Goal: Task Accomplishment & Management: Complete application form

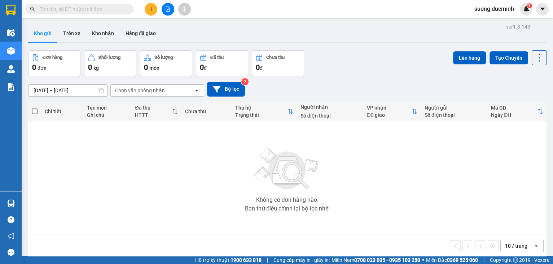
click at [93, 11] on input "text" at bounding box center [82, 9] width 85 height 8
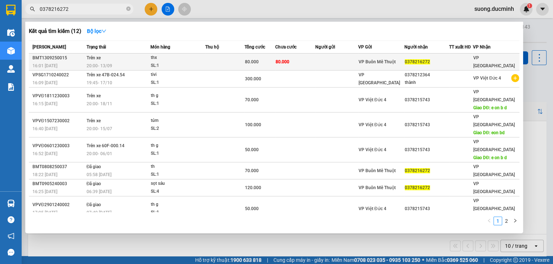
type input "0378216272"
click at [206, 62] on td at bounding box center [224, 61] width 39 height 17
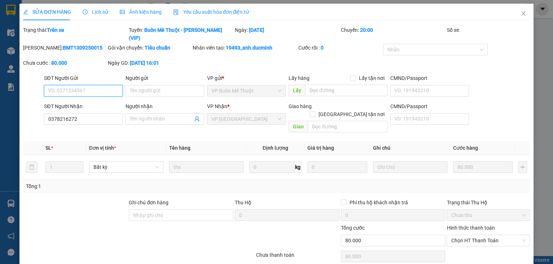
type input "0378216272"
type input "80.000"
click at [521, 12] on icon "close" at bounding box center [524, 13] width 6 height 6
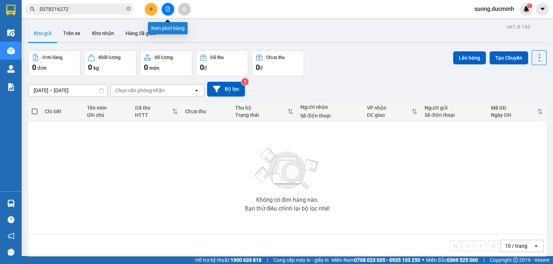
click at [165, 9] on icon "file-add" at bounding box center [167, 8] width 5 height 5
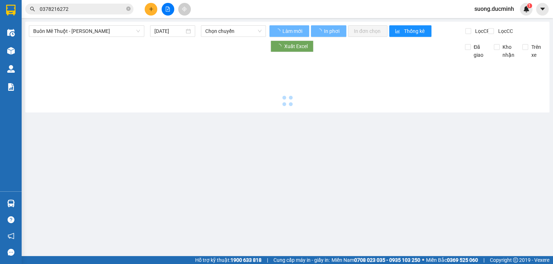
type input "14/09/2025"
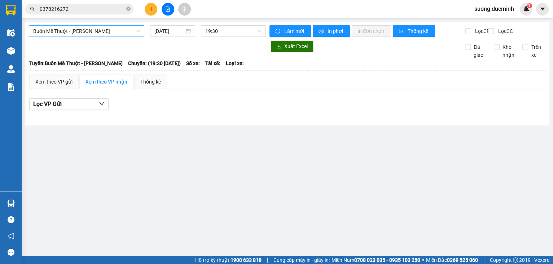
click at [106, 33] on span "Buôn Mê Thuột - Hồ Chí Minh" at bounding box center [86, 31] width 107 height 11
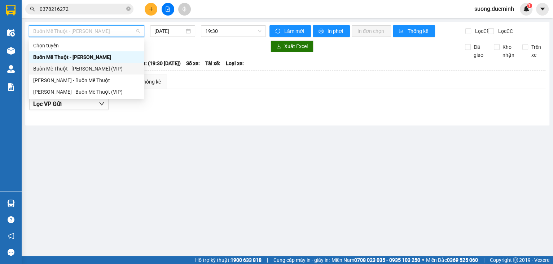
click at [93, 70] on div "Buôn Mê [PERSON_NAME] [PERSON_NAME] (VIP)" at bounding box center [86, 69] width 107 height 8
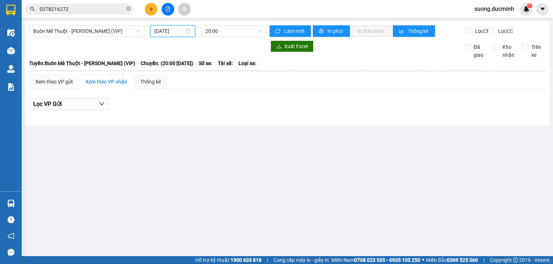
click at [167, 34] on input "[DATE]" at bounding box center [169, 31] width 30 height 8
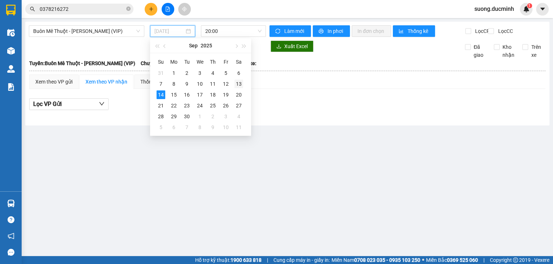
click at [237, 84] on div "13" at bounding box center [239, 83] width 9 height 9
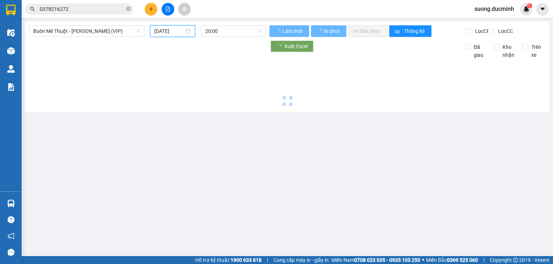
type input "[DATE]"
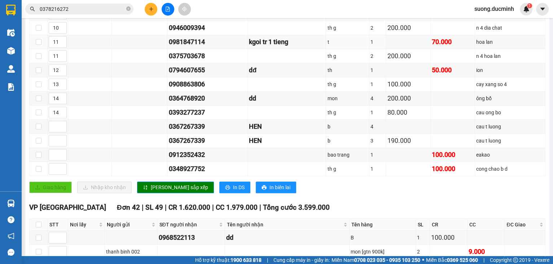
scroll to position [491, 0]
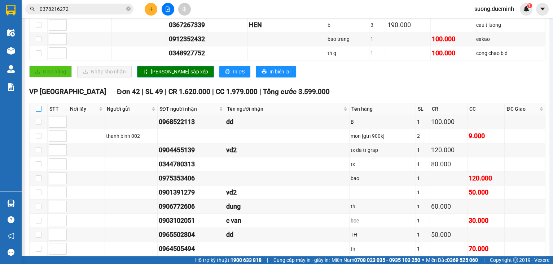
click at [38, 108] on input "checkbox" at bounding box center [39, 109] width 6 height 6
checkbox input "true"
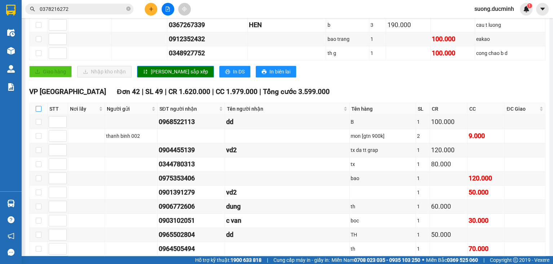
checkbox input "true"
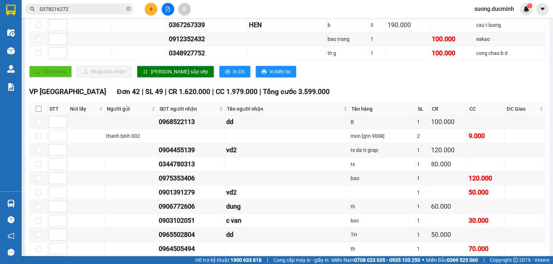
checkbox input "true"
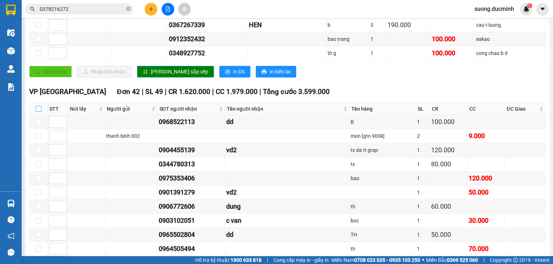
checkbox input "true"
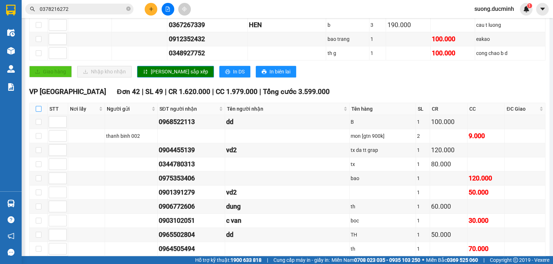
checkbox input "true"
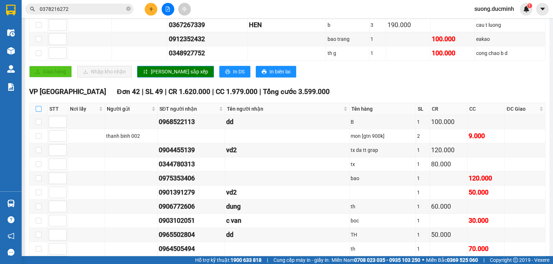
checkbox input "true"
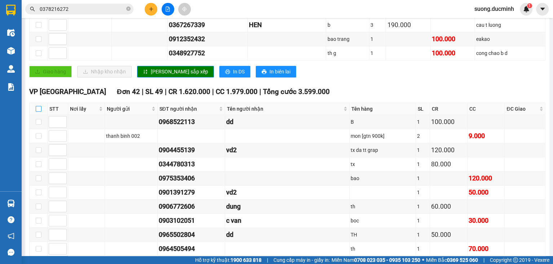
checkbox input "true"
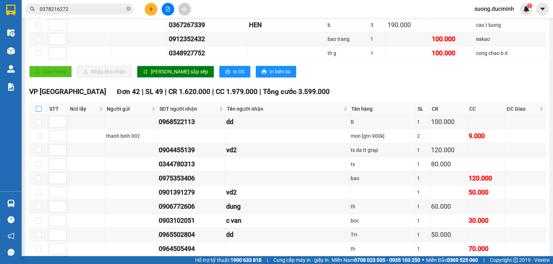
checkbox input "true"
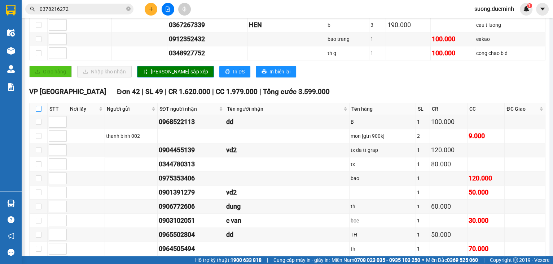
checkbox input "true"
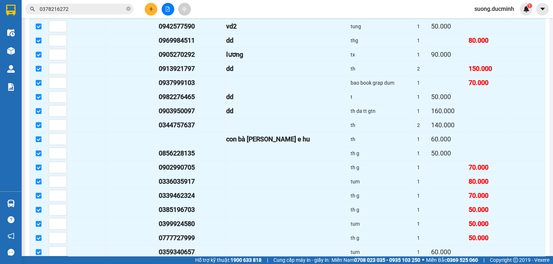
scroll to position [982, 0]
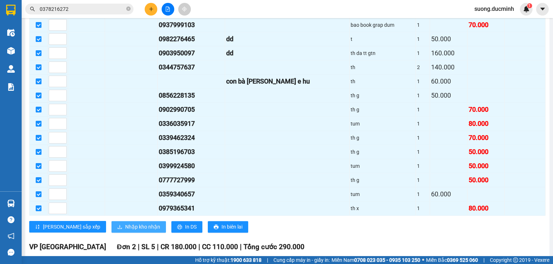
click at [125, 222] on span "Nhập kho nhận" at bounding box center [142, 226] width 35 height 8
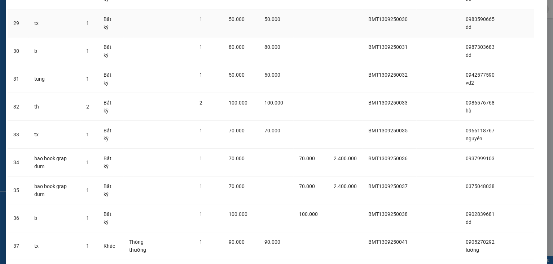
scroll to position [863, 0]
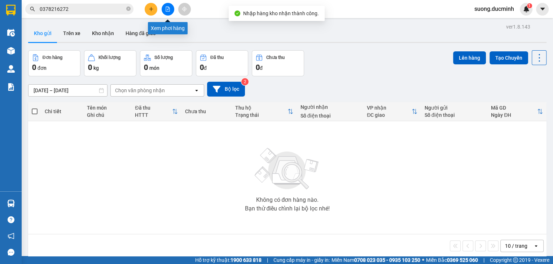
drag, startPoint x: 167, startPoint y: 8, endPoint x: 144, endPoint y: 14, distance: 23.7
click at [167, 8] on icon "file-add" at bounding box center [167, 8] width 5 height 5
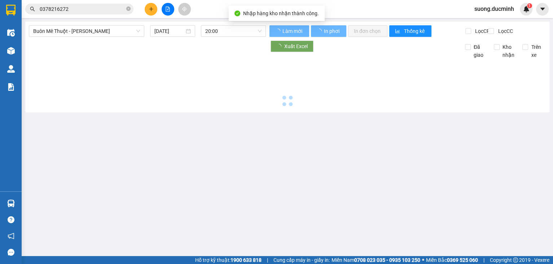
click at [114, 8] on input "0378216272" at bounding box center [82, 9] width 85 height 8
type input "14/09/2025"
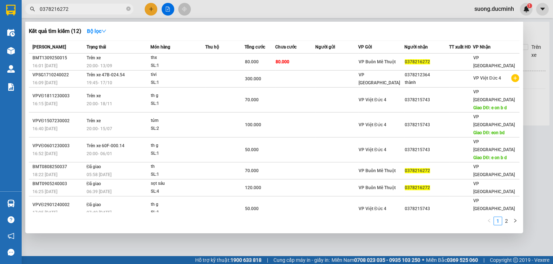
click at [114, 8] on input "0378216272" at bounding box center [82, 9] width 85 height 8
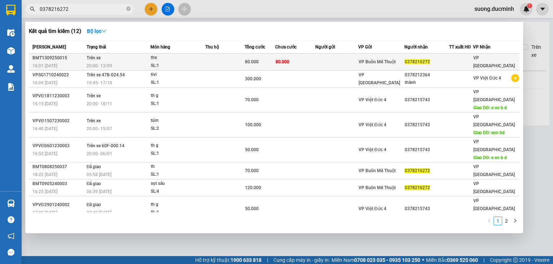
click at [297, 65] on td "80.000" at bounding box center [295, 61] width 40 height 17
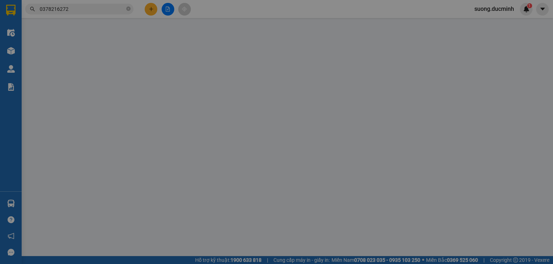
type input "0378216272"
type input "80.000"
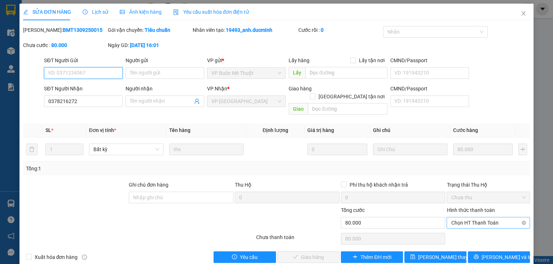
click at [459, 217] on span "Chọn HT Thanh Toán" at bounding box center [488, 222] width 75 height 11
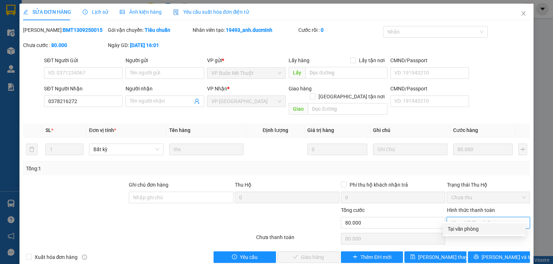
click at [462, 230] on div "Tại văn phòng" at bounding box center [485, 229] width 74 height 8
type input "0"
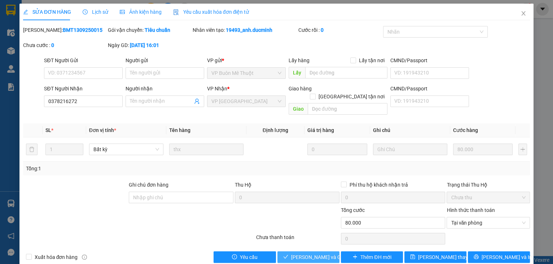
click at [315, 253] on span "[PERSON_NAME] và [PERSON_NAME] hàng" at bounding box center [325, 257] width 69 height 8
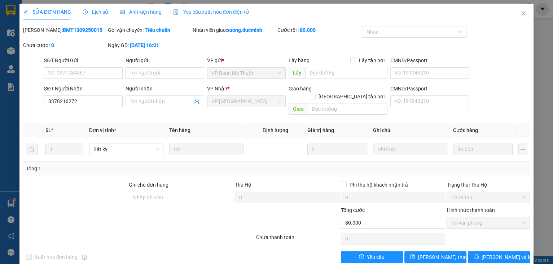
drag, startPoint x: 519, startPoint y: 95, endPoint x: 534, endPoint y: 103, distance: 16.8
drag, startPoint x: 534, startPoint y: 103, endPoint x: 515, endPoint y: 17, distance: 87.9
click at [515, 17] on span "Close" at bounding box center [524, 14] width 20 height 20
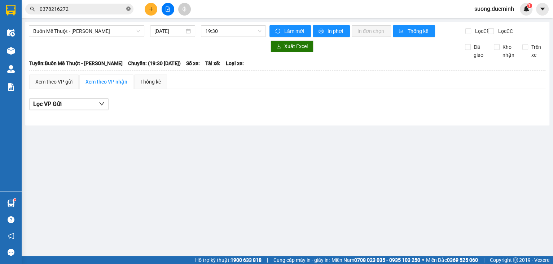
click at [128, 9] on icon "close-circle" at bounding box center [128, 8] width 4 height 4
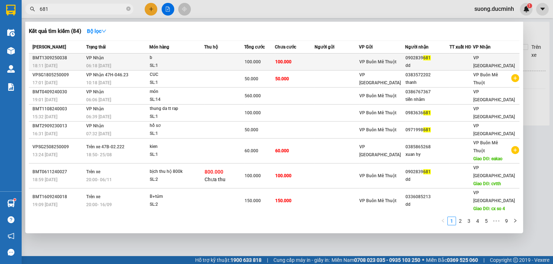
type input "681"
click at [115, 60] on td "VP Nhận 06:18 - 14/09" at bounding box center [116, 61] width 65 height 17
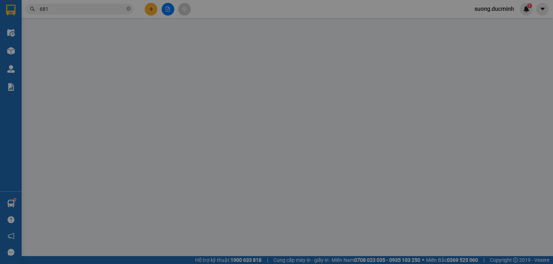
type input "0902839681"
type input "dd"
type input "100.000"
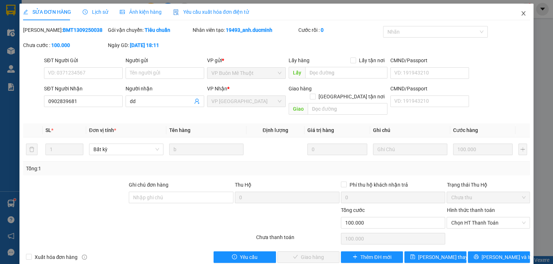
click at [514, 11] on span "Close" at bounding box center [524, 14] width 20 height 20
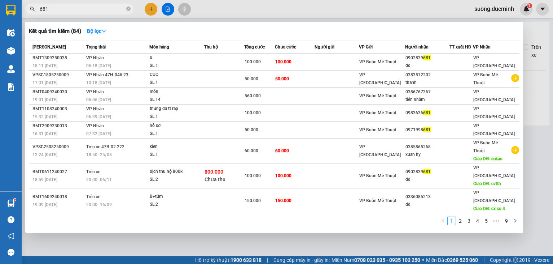
click at [98, 12] on input "681" at bounding box center [82, 9] width 85 height 8
click at [167, 12] on div at bounding box center [276, 132] width 553 height 264
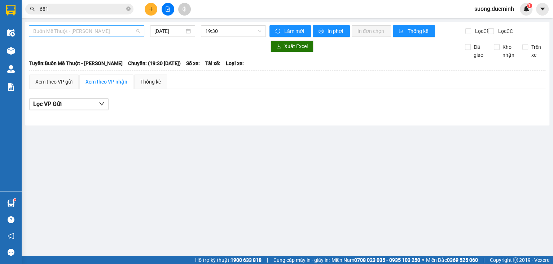
click at [129, 34] on span "Buôn Mê Thuột - Hồ Chí Minh" at bounding box center [86, 31] width 107 height 11
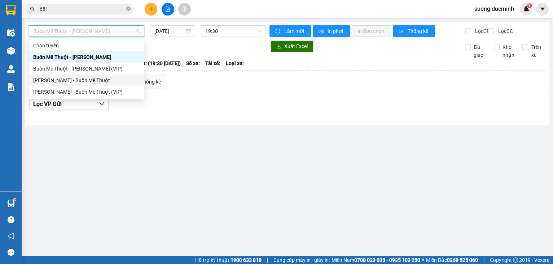
click at [100, 77] on div "[PERSON_NAME] - Buôn Mê Thuột" at bounding box center [86, 80] width 107 height 8
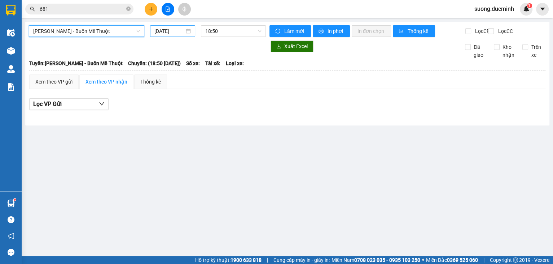
click at [167, 32] on input "14/09/2025" at bounding box center [169, 31] width 30 height 8
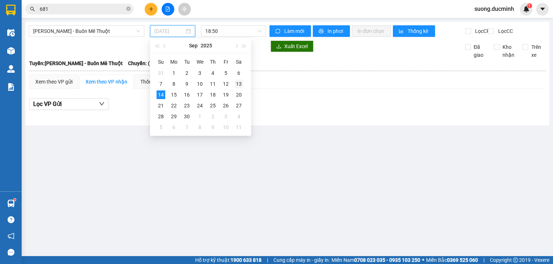
click at [240, 83] on div "13" at bounding box center [239, 83] width 9 height 9
type input "13/09/2025"
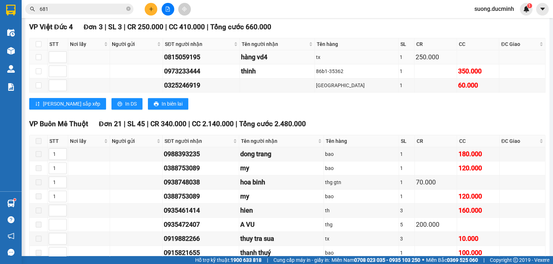
scroll to position [289, 0]
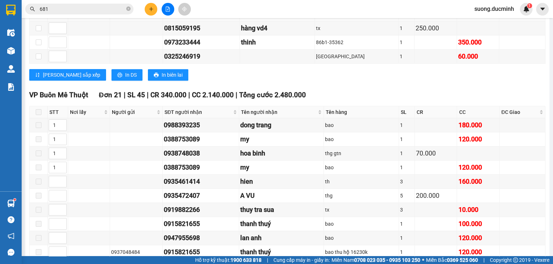
click at [128, 10] on icon "close-circle" at bounding box center [128, 8] width 4 height 4
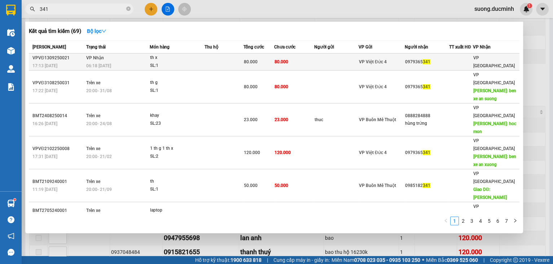
type input "341"
click at [199, 65] on div "SL: 1" at bounding box center [177, 66] width 54 height 8
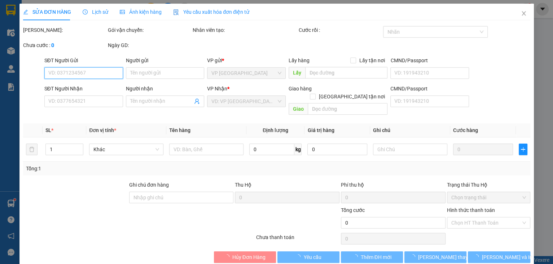
type input "0979365341"
type input "80.000"
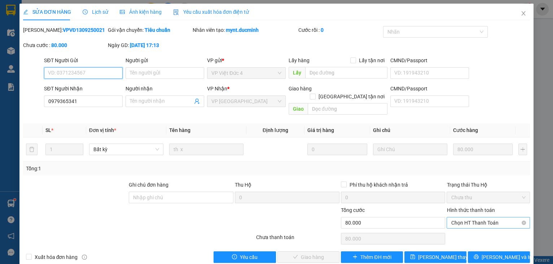
click at [459, 217] on span "Chọn HT Thanh Toán" at bounding box center [488, 222] width 75 height 11
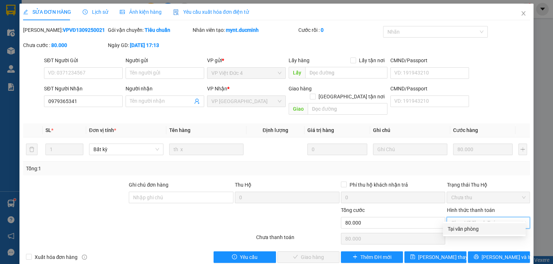
click at [452, 229] on div "Tại văn phòng" at bounding box center [485, 229] width 74 height 8
type input "0"
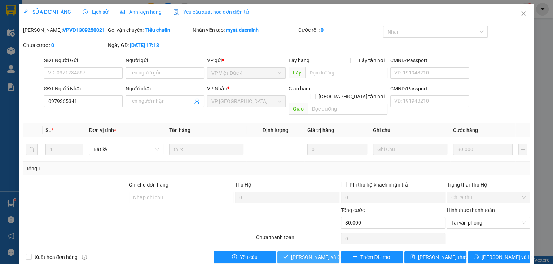
click at [293, 253] on span "Lưu và Giao hàng" at bounding box center [325, 257] width 69 height 8
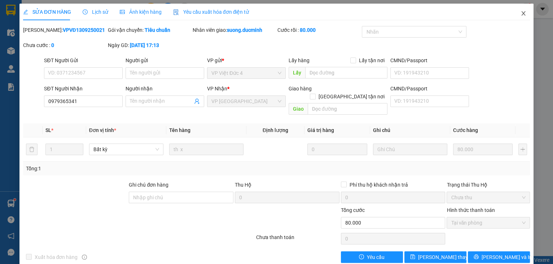
click at [521, 13] on icon "close" at bounding box center [524, 13] width 6 height 6
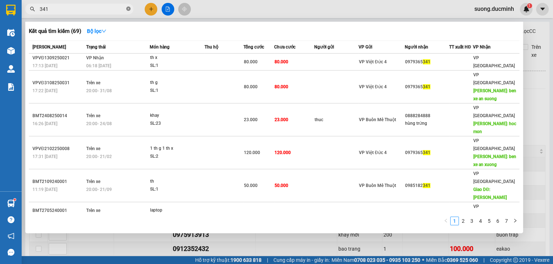
click at [129, 9] on icon "close-circle" at bounding box center [128, 8] width 4 height 4
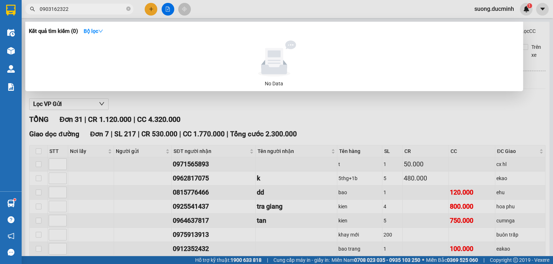
type input "0903162322"
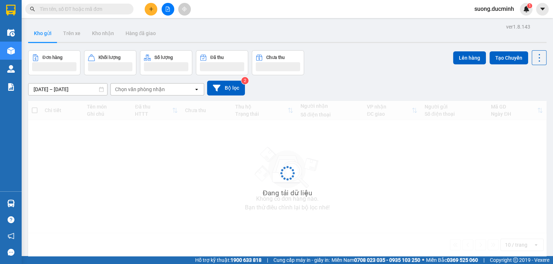
click at [56, 10] on input "text" at bounding box center [82, 9] width 85 height 8
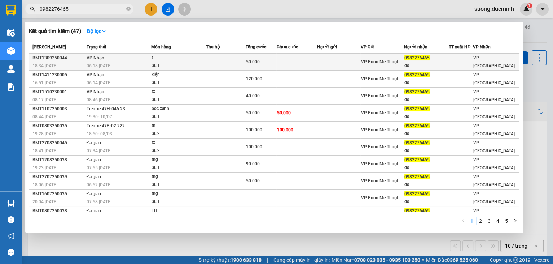
type input "0982276465"
click at [98, 62] on div "06:18 [DATE]" at bounding box center [119, 66] width 64 height 8
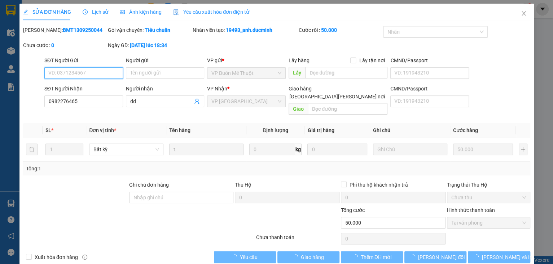
type input "0982276465"
type input "dd"
type input "50.000"
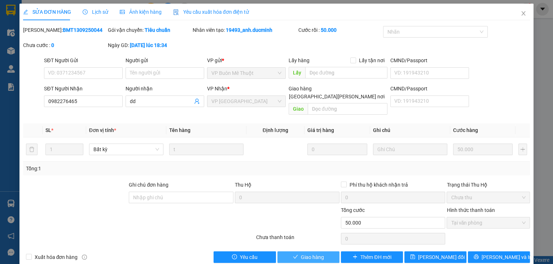
click at [293, 254] on icon "check" at bounding box center [295, 256] width 5 height 5
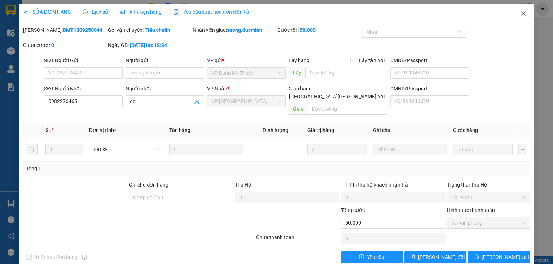
click at [521, 12] on icon "close" at bounding box center [524, 13] width 6 height 6
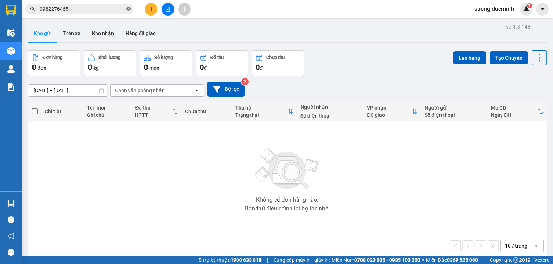
click at [127, 8] on icon "close-circle" at bounding box center [128, 8] width 4 height 4
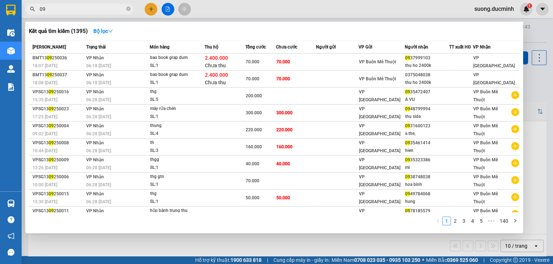
type input "0"
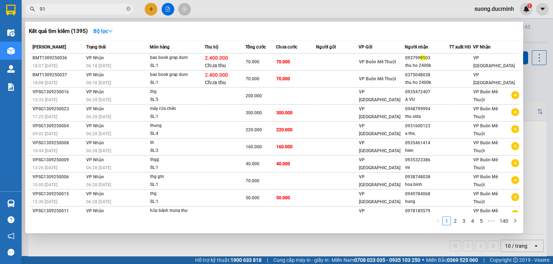
type input "912"
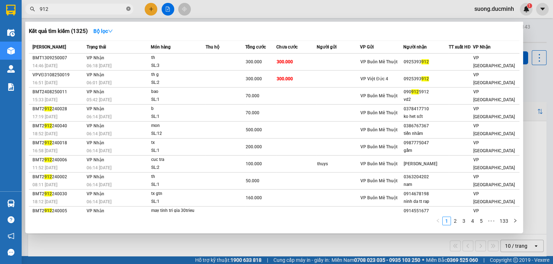
click at [128, 9] on icon "close-circle" at bounding box center [128, 8] width 4 height 4
type input "838"
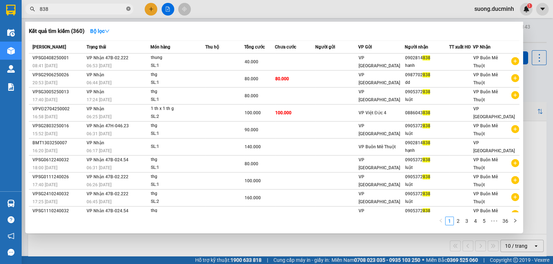
click at [130, 8] on icon "close-circle" at bounding box center [128, 8] width 4 height 4
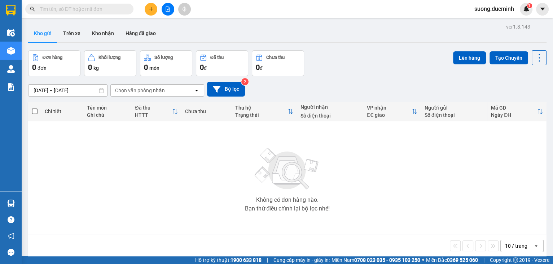
click at [121, 8] on input "text" at bounding box center [82, 9] width 85 height 8
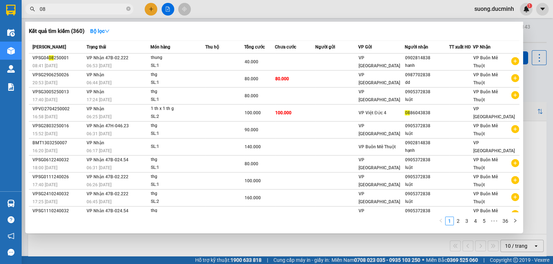
type input "0"
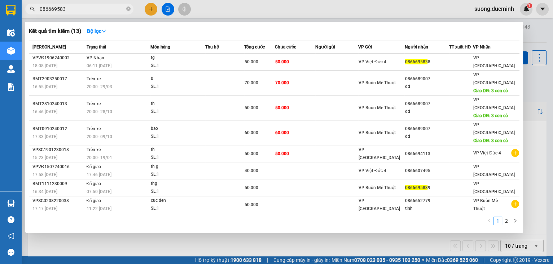
type input "0866695838"
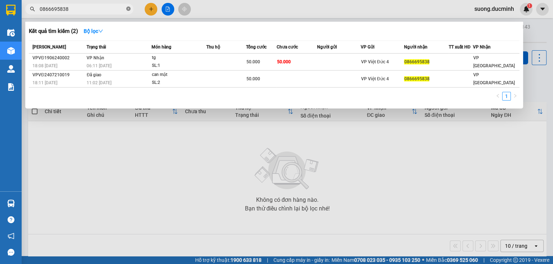
click at [129, 10] on icon "close-circle" at bounding box center [128, 8] width 4 height 4
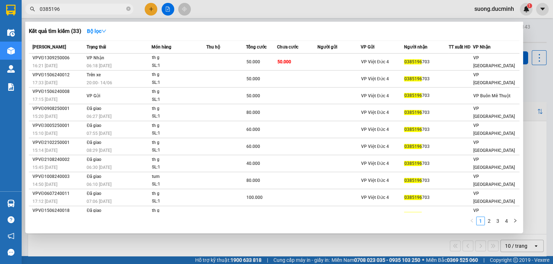
type input "0385196"
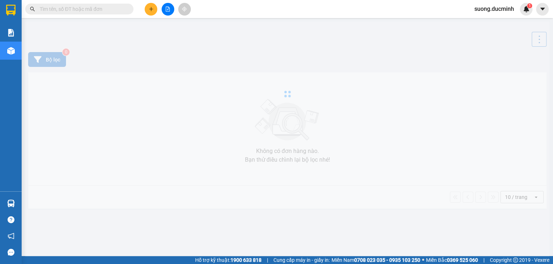
click at [73, 11] on input "text" at bounding box center [82, 9] width 85 height 8
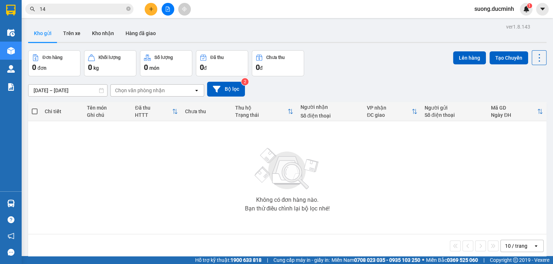
type input "141"
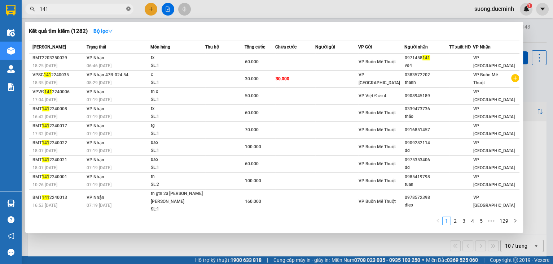
click at [127, 8] on icon "close-circle" at bounding box center [128, 8] width 4 height 4
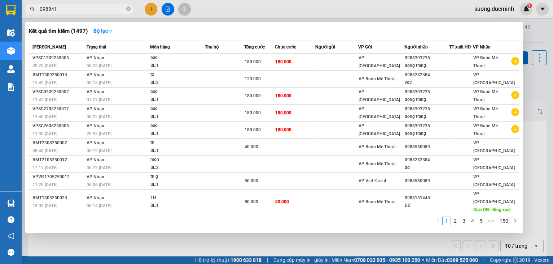
type input "0988411"
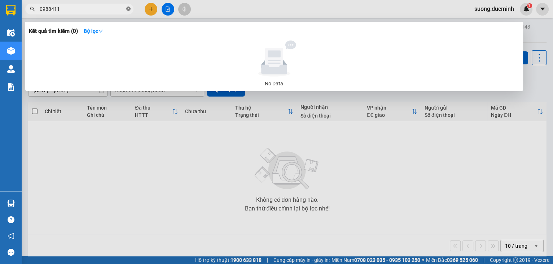
click at [130, 7] on icon "close-circle" at bounding box center [128, 8] width 4 height 4
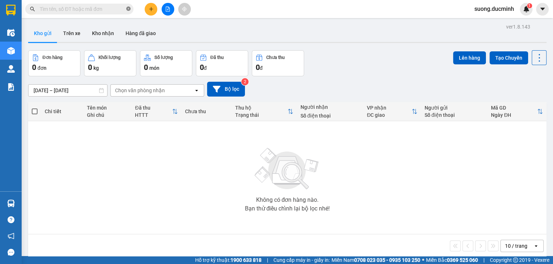
type input "5"
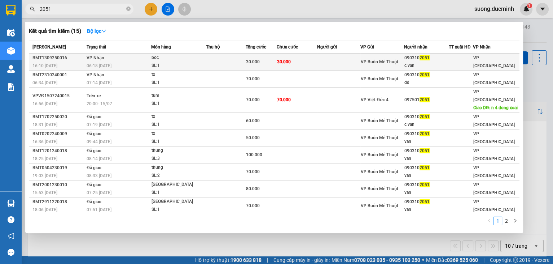
type input "2051"
click at [170, 60] on div "boc" at bounding box center [179, 58] width 54 height 8
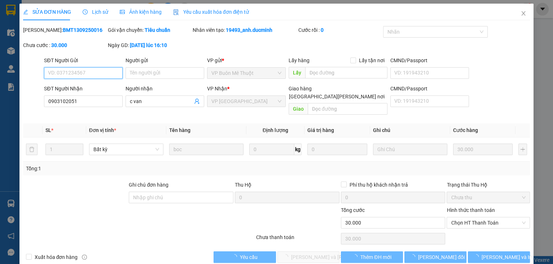
type input "0903102051"
type input "c van"
type input "30.000"
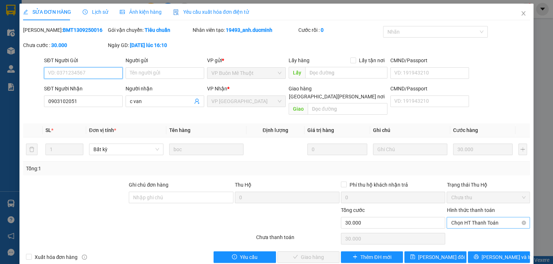
click at [474, 217] on span "Chọn HT Thanh Toán" at bounding box center [488, 222] width 75 height 11
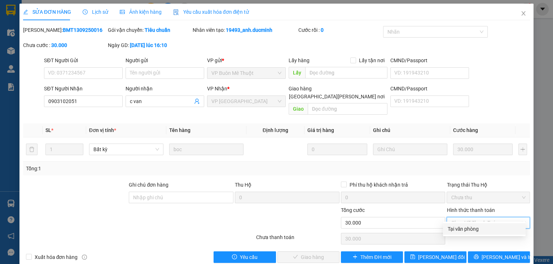
click at [476, 231] on div "Tại văn phòng" at bounding box center [485, 229] width 74 height 8
type input "0"
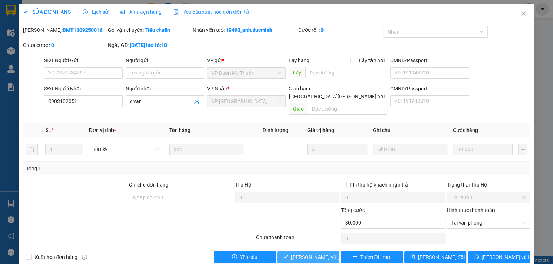
click at [317, 253] on span "[PERSON_NAME] và [PERSON_NAME] hàng" at bounding box center [339, 257] width 97 height 8
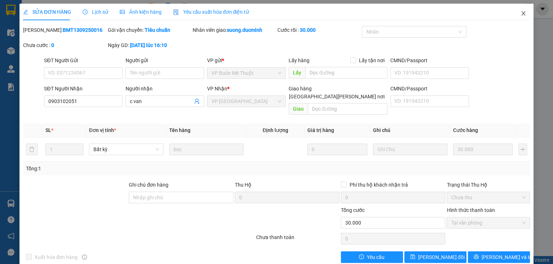
click at [521, 11] on icon "close" at bounding box center [524, 13] width 6 height 6
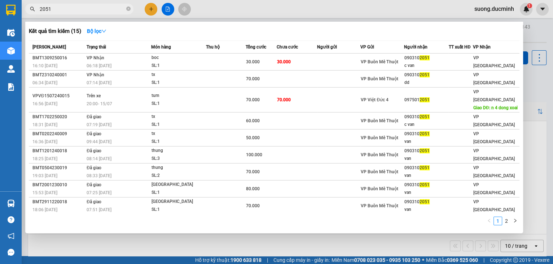
click at [129, 8] on icon "close-circle" at bounding box center [128, 8] width 4 height 4
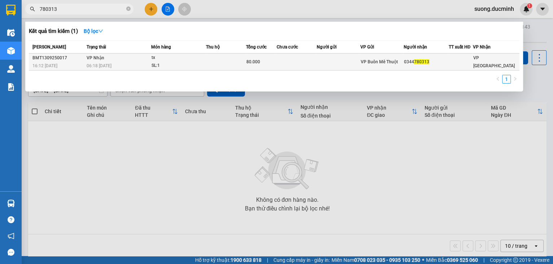
type input "780313"
click at [227, 64] on td at bounding box center [226, 61] width 40 height 17
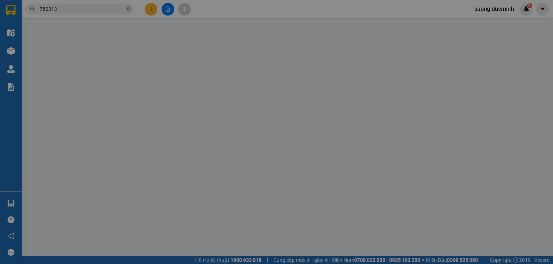
type input "0344780313"
type input "80.000"
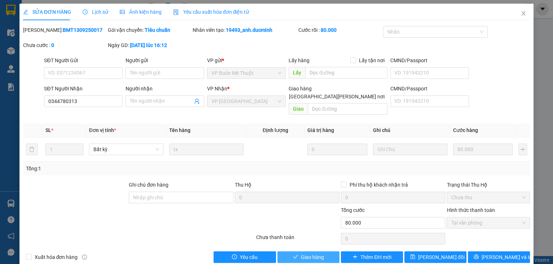
click at [305, 253] on span "Giao hàng" at bounding box center [312, 257] width 23 height 8
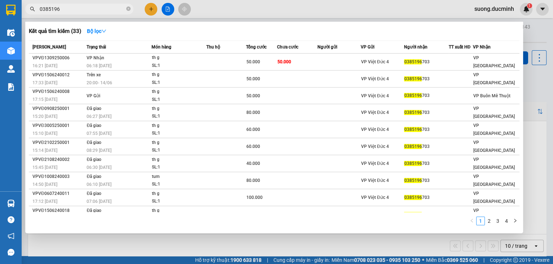
click at [531, 103] on div at bounding box center [276, 132] width 553 height 264
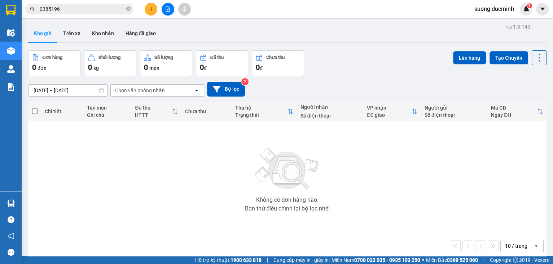
click at [167, 7] on icon "file-add" at bounding box center [167, 8] width 5 height 5
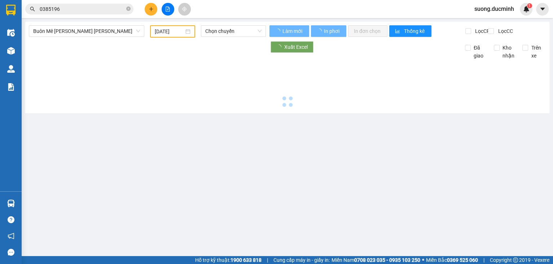
type input "[DATE]"
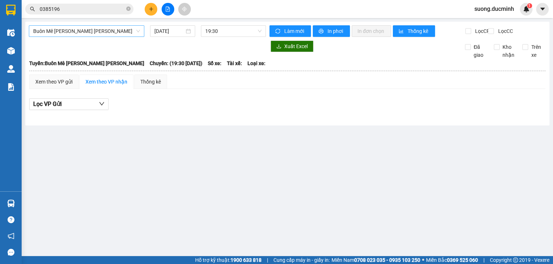
click at [103, 29] on span "Buôn Mê [PERSON_NAME] [PERSON_NAME]" at bounding box center [86, 31] width 107 height 11
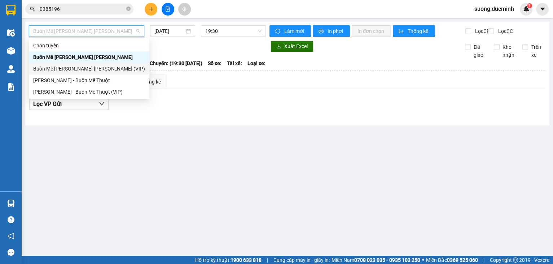
drag, startPoint x: 90, startPoint y: 68, endPoint x: 108, endPoint y: 62, distance: 18.7
click at [91, 68] on div "Buôn Mê [PERSON_NAME] [PERSON_NAME] (VIP)" at bounding box center [89, 69] width 112 height 8
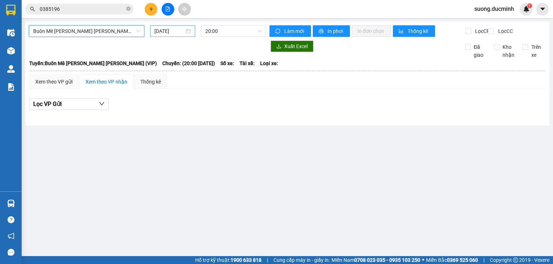
click at [175, 33] on input "[DATE]" at bounding box center [169, 31] width 30 height 8
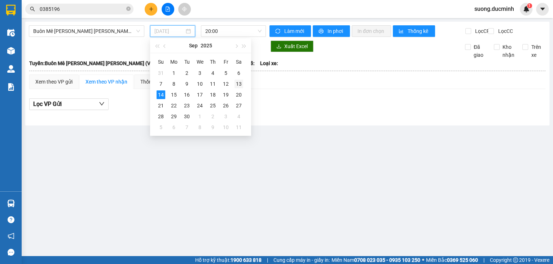
click at [239, 87] on div "13" at bounding box center [239, 83] width 9 height 9
type input "[DATE]"
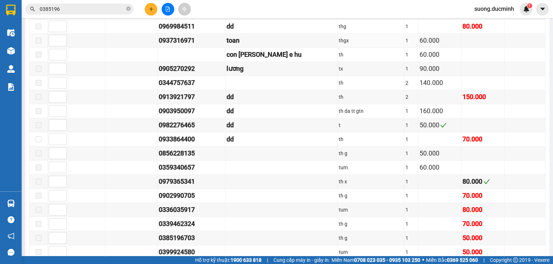
scroll to position [1040, 0]
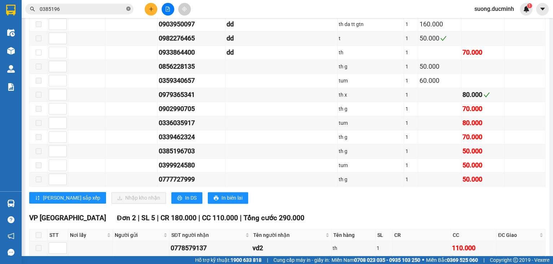
click at [127, 7] on icon "close-circle" at bounding box center [128, 8] width 4 height 4
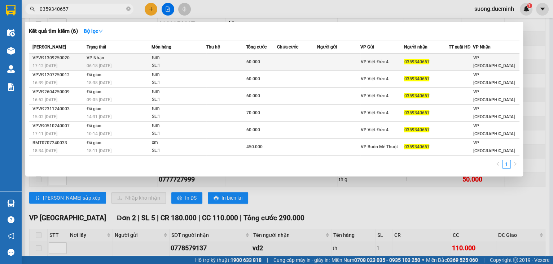
type input "0359340657"
click at [137, 55] on td "VP Nhận 06:18 - 14/09" at bounding box center [118, 61] width 66 height 17
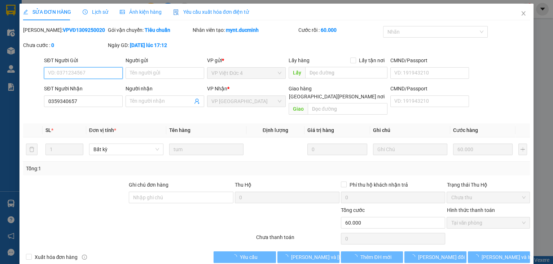
type input "0359340657"
type input "60.000"
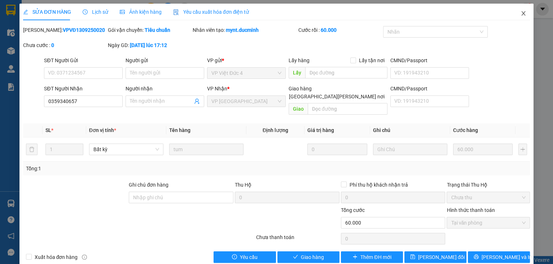
click at [516, 8] on span "Close" at bounding box center [524, 14] width 20 height 20
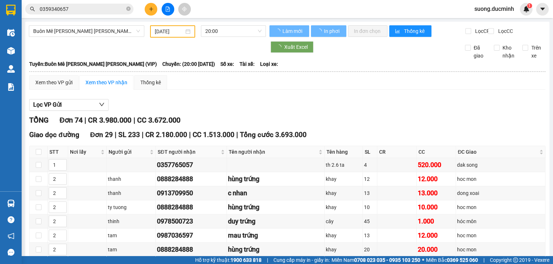
click at [98, 12] on input "0359340657" at bounding box center [82, 9] width 85 height 8
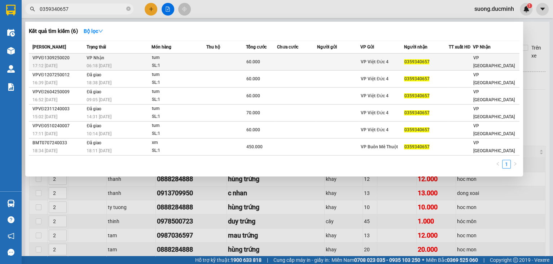
click at [132, 61] on td "[PERSON_NAME] 06:18 [DATE]" at bounding box center [118, 61] width 66 height 17
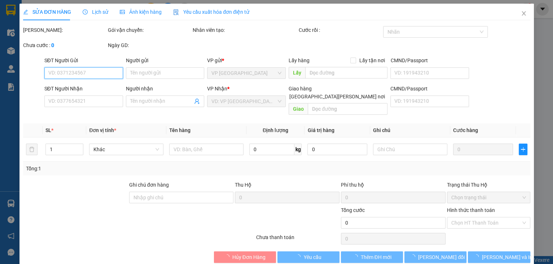
type input "0359340657"
type input "60.000"
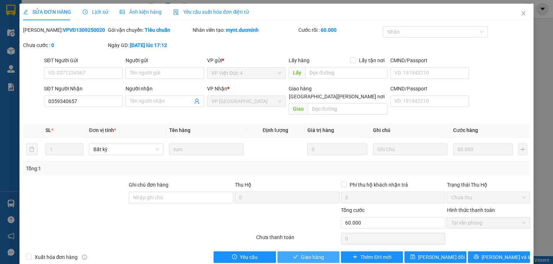
click at [301, 253] on span "Giao hàng" at bounding box center [312, 257] width 23 height 8
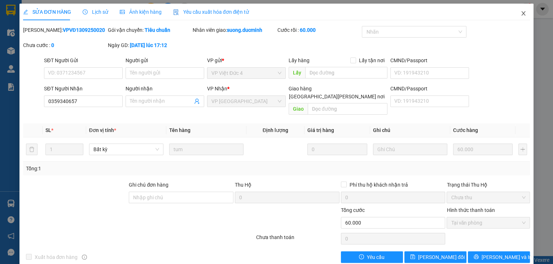
click at [518, 10] on span "Close" at bounding box center [524, 14] width 20 height 20
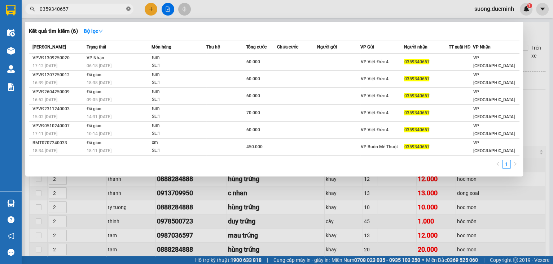
click at [128, 9] on icon "close-circle" at bounding box center [128, 8] width 4 height 4
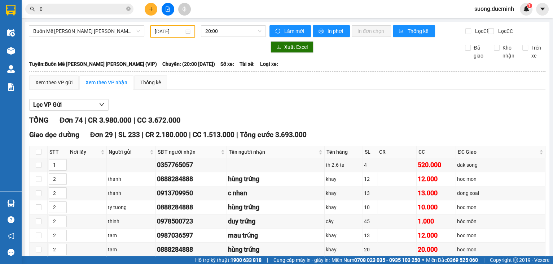
click at [150, 16] on div "Kết quả tìm kiếm ( 6 ) Bộ lọc Mã ĐH Trạng thái Món hàng Thu hộ Tổng cước Chưa c…" at bounding box center [276, 9] width 553 height 18
click at [156, 18] on section "Kết quả tìm kiếm ( 6 ) Bộ lọc Mã ĐH Trạng thái Món hàng Thu hộ Tổng cước Chưa c…" at bounding box center [276, 132] width 553 height 264
click at [157, 19] on main "Buôn Mê Thuột - Hồ Chí Minh (VIP) 13/09/2025 20:00 Làm mới In phơi In đơn chọn …" at bounding box center [276, 128] width 553 height 256
click at [45, 5] on input "0" at bounding box center [82, 9] width 85 height 8
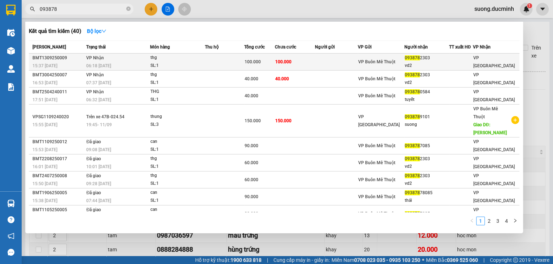
type input "093878"
click at [126, 63] on div "06:18 [DATE]" at bounding box center [118, 66] width 64 height 8
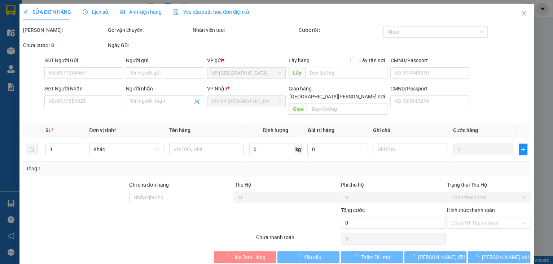
type input "0938782303"
type input "vd2"
type input "100.000"
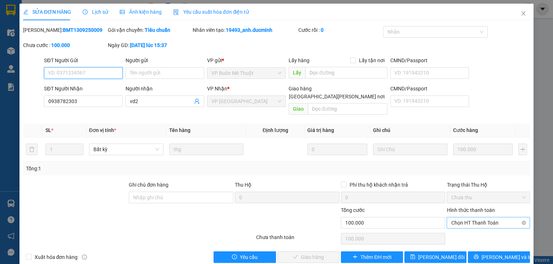
drag, startPoint x: 503, startPoint y: 209, endPoint x: 500, endPoint y: 212, distance: 3.8
click at [504, 217] on span "Chọn HT Thanh Toán" at bounding box center [488, 222] width 75 height 11
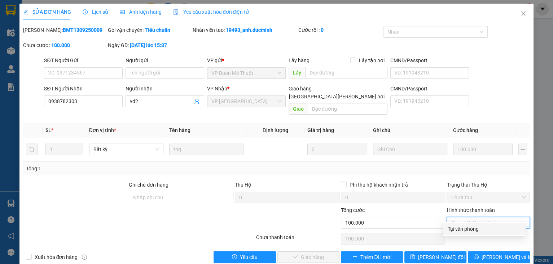
click at [475, 228] on div "Tại văn phòng" at bounding box center [485, 229] width 74 height 8
type input "0"
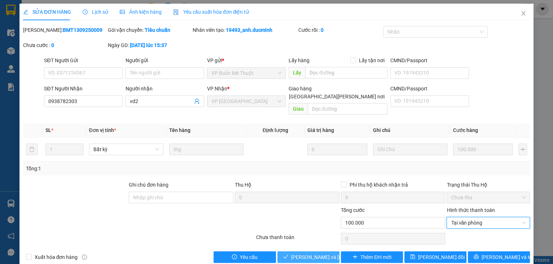
click at [318, 251] on button "[PERSON_NAME] và Giao hàng" at bounding box center [309, 257] width 62 height 12
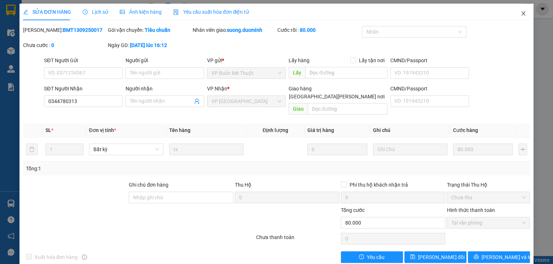
click at [514, 9] on span "Close" at bounding box center [524, 14] width 20 height 20
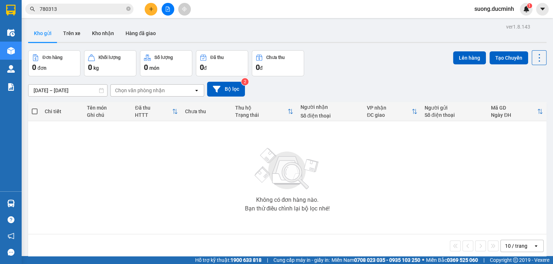
click at [125, 10] on span "780313" at bounding box center [79, 9] width 108 height 11
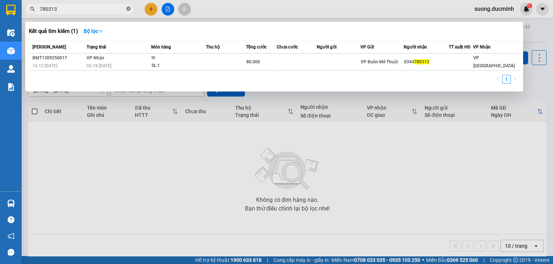
click at [129, 8] on icon "close-circle" at bounding box center [128, 8] width 4 height 4
type input "1040"
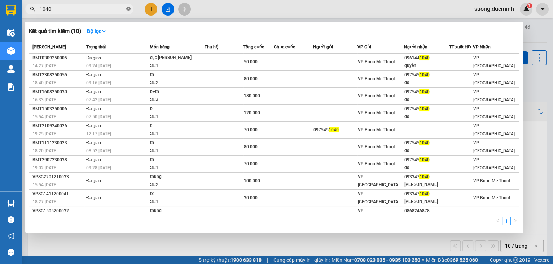
click at [129, 7] on icon "close-circle" at bounding box center [128, 8] width 4 height 4
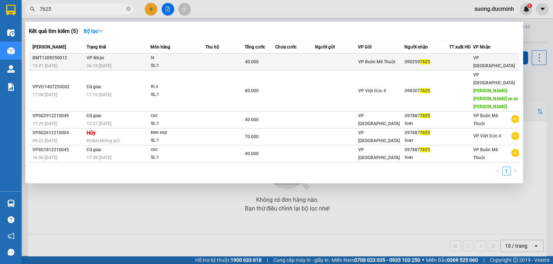
type input "7625"
click at [114, 60] on td "[PERSON_NAME] 06:18 [DATE]" at bounding box center [118, 61] width 66 height 17
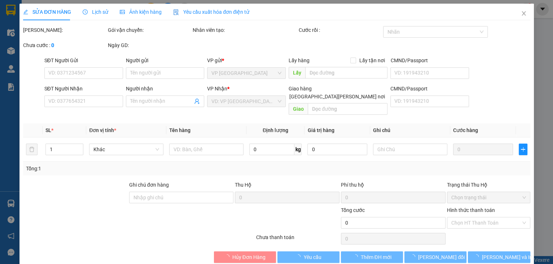
type input "0902597625"
type input "40.000"
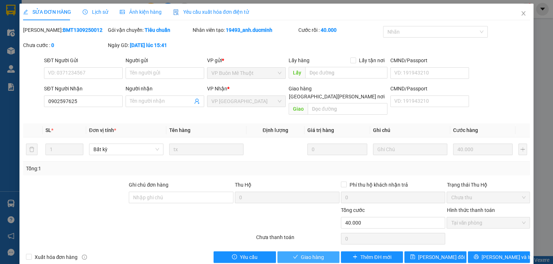
click at [305, 253] on span "Giao hàng" at bounding box center [312, 257] width 23 height 8
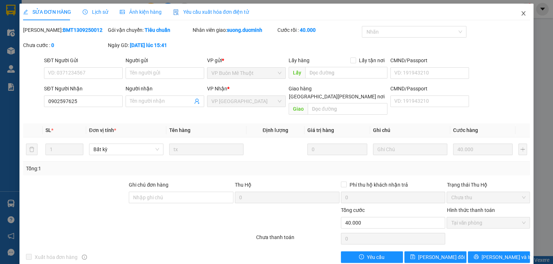
click at [521, 16] on icon "close" at bounding box center [524, 13] width 6 height 6
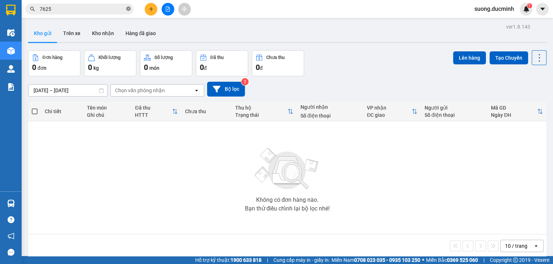
click at [129, 9] on icon "close-circle" at bounding box center [128, 8] width 4 height 4
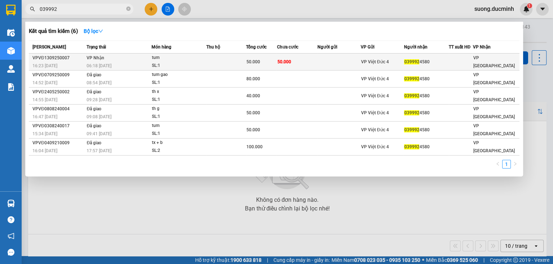
type input "039992"
click at [241, 62] on td at bounding box center [226, 61] width 40 height 17
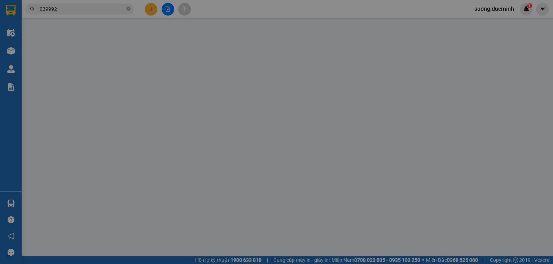
type input "0399924580"
type input "50.000"
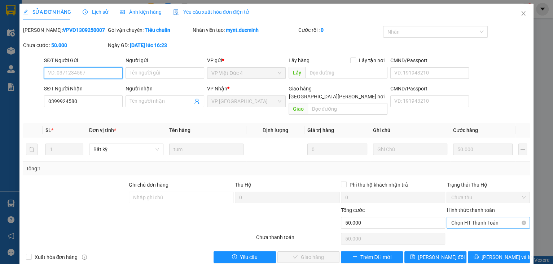
click at [487, 217] on span "Chọn HT Thanh Toán" at bounding box center [488, 222] width 75 height 11
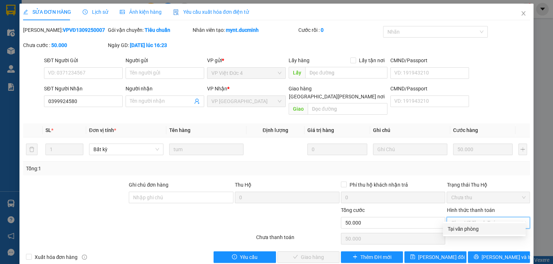
drag, startPoint x: 458, startPoint y: 225, endPoint x: 443, endPoint y: 227, distance: 14.7
click at [457, 225] on div "Tại văn phòng" at bounding box center [485, 229] width 74 height 8
type input "0"
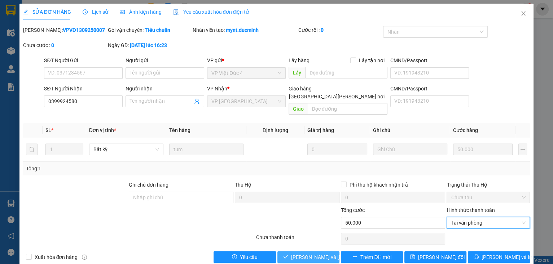
click at [323, 253] on span "[PERSON_NAME] và [PERSON_NAME] hàng" at bounding box center [339, 257] width 97 height 8
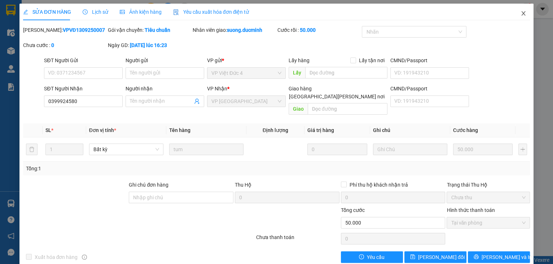
click at [525, 16] on span "Close" at bounding box center [524, 14] width 20 height 20
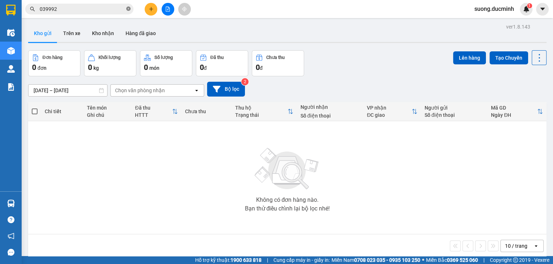
click at [129, 10] on icon "close-circle" at bounding box center [128, 8] width 4 height 4
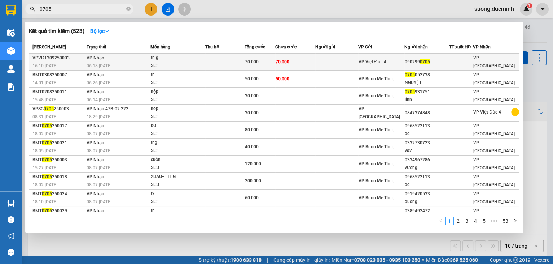
type input "0705"
click at [226, 66] on td at bounding box center [224, 61] width 39 height 17
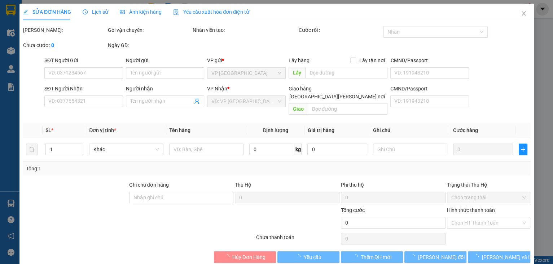
type input "0902990705"
type input "70.000"
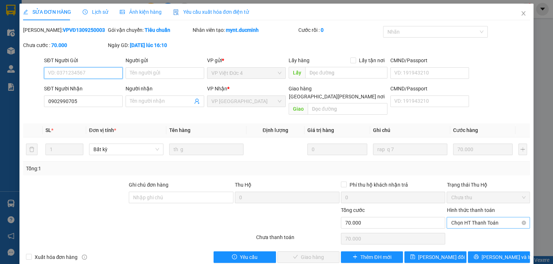
click at [478, 217] on span "Chọn HT Thanh Toán" at bounding box center [488, 222] width 75 height 11
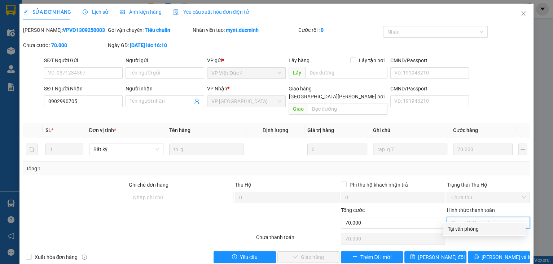
click at [461, 230] on div "Tại văn phòng" at bounding box center [485, 229] width 74 height 8
type input "0"
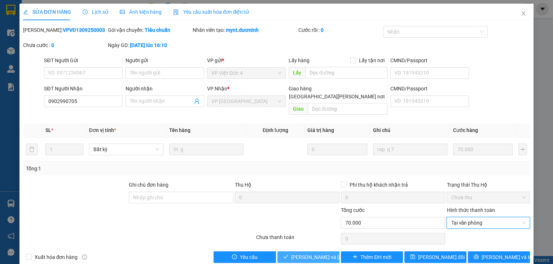
click at [324, 253] on span "Lưu và Giao hàng" at bounding box center [339, 257] width 97 height 8
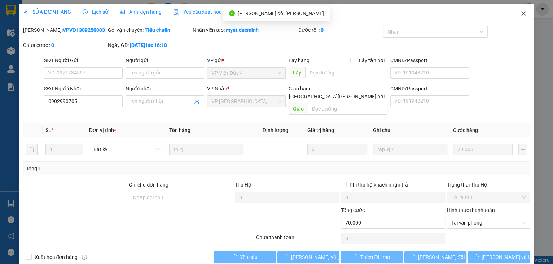
click at [523, 13] on span "Close" at bounding box center [524, 14] width 20 height 20
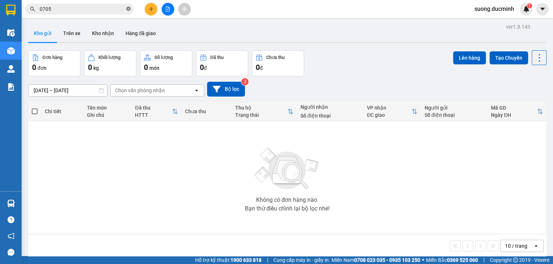
click at [128, 11] on span at bounding box center [128, 9] width 4 height 7
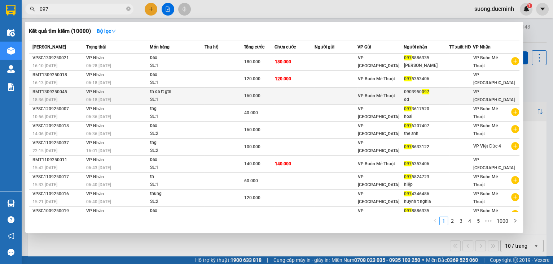
type input "097"
click at [122, 98] on div "06:18 [DATE]" at bounding box center [117, 100] width 63 height 8
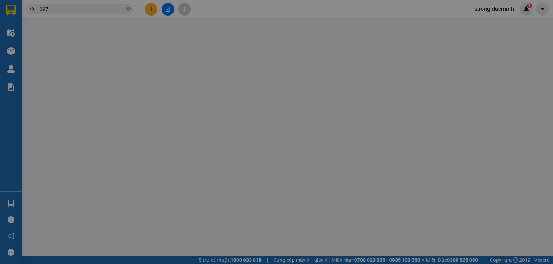
type input "0903950097"
type input "dd"
type input "160.000"
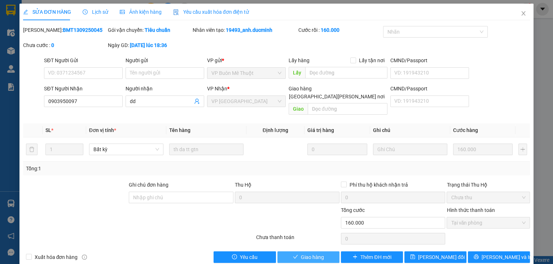
click at [293, 254] on icon "check" at bounding box center [295, 256] width 5 height 5
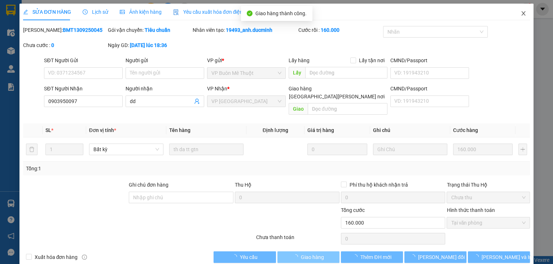
click at [523, 12] on span "Close" at bounding box center [524, 14] width 20 height 20
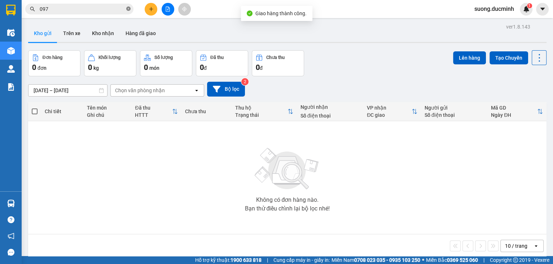
click at [129, 7] on icon "close-circle" at bounding box center [128, 8] width 4 height 4
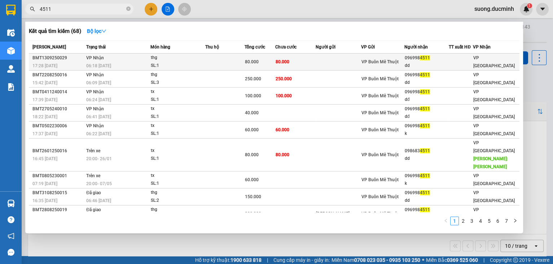
type input "4511"
click at [175, 61] on div "thg" at bounding box center [178, 58] width 54 height 8
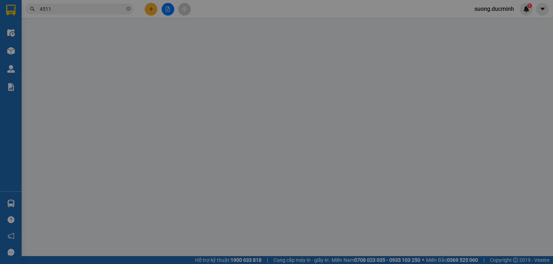
type input "0969984511"
type input "dd"
type input "80.000"
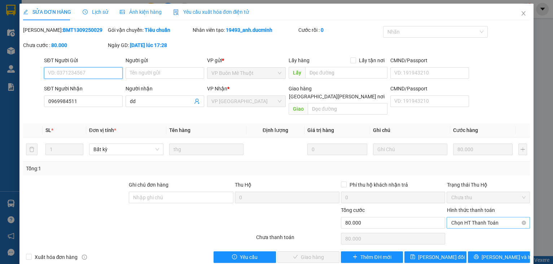
click at [496, 217] on span "Chọn HT Thanh Toán" at bounding box center [488, 222] width 75 height 11
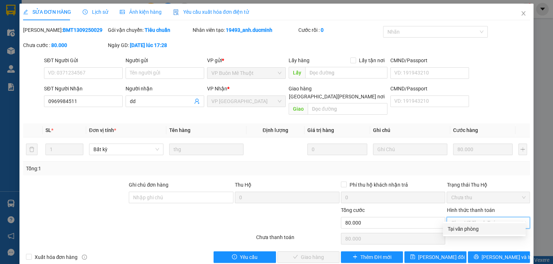
click at [479, 232] on div "Tại văn phòng" at bounding box center [485, 229] width 74 height 8
type input "0"
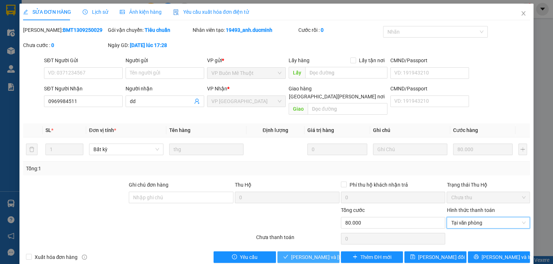
click at [322, 253] on span "Lưu và Giao hàng" at bounding box center [339, 257] width 97 height 8
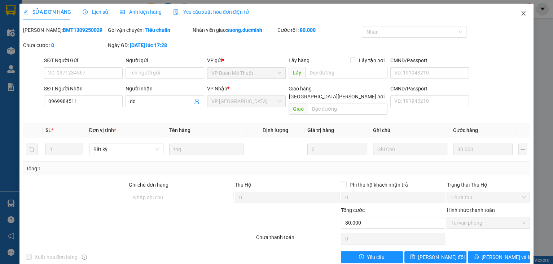
click at [521, 13] on icon "close" at bounding box center [524, 13] width 6 height 6
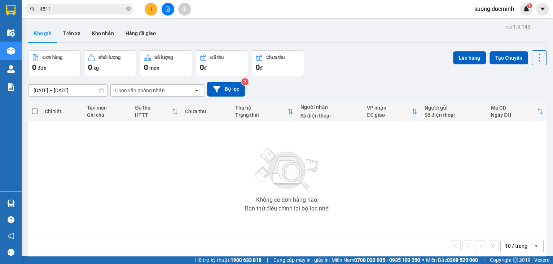
drag, startPoint x: 129, startPoint y: 10, endPoint x: 133, endPoint y: 5, distance: 6.4
click at [128, 10] on icon "close-circle" at bounding box center [128, 8] width 4 height 4
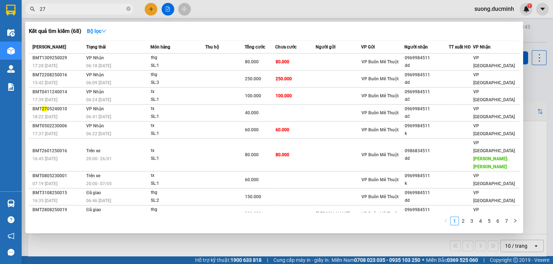
type input "275"
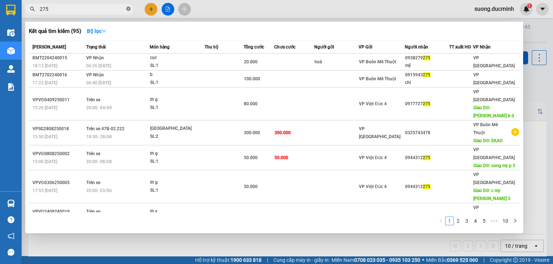
click at [127, 6] on span at bounding box center [128, 9] width 4 height 7
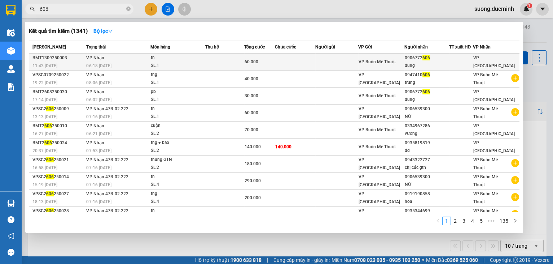
type input "606"
click at [119, 56] on td "VP Nhận 06:18 - 14/09" at bounding box center [117, 61] width 66 height 17
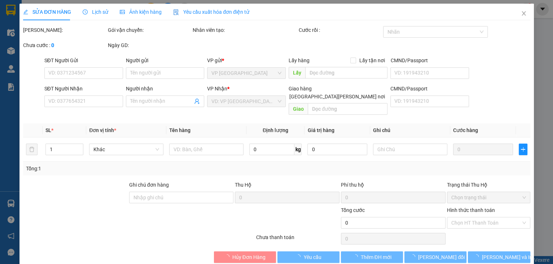
type input "0906772606"
type input "dung"
type input "60.000"
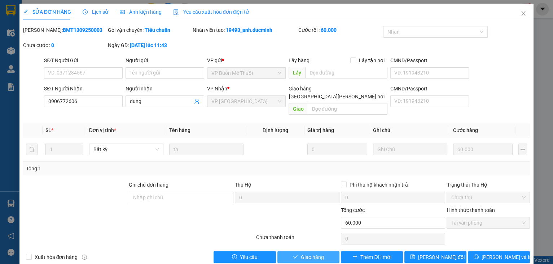
click at [293, 254] on icon "check" at bounding box center [295, 256] width 5 height 5
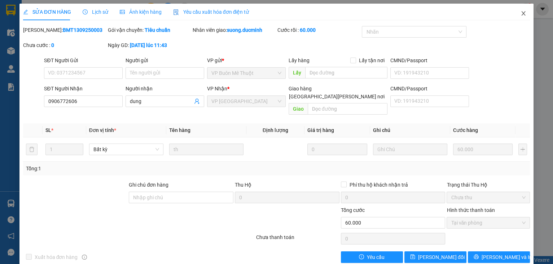
click at [521, 16] on icon "close" at bounding box center [524, 13] width 6 height 6
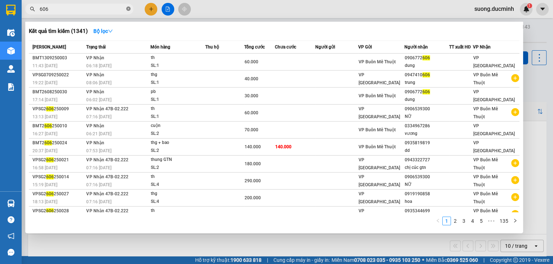
click at [127, 10] on icon "close-circle" at bounding box center [128, 8] width 4 height 4
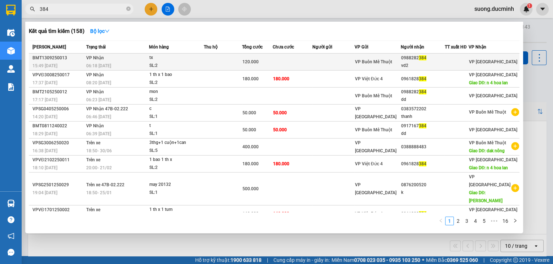
type input "384"
click at [138, 58] on td "VP Nhận 06:18 - 14/09" at bounding box center [116, 61] width 65 height 17
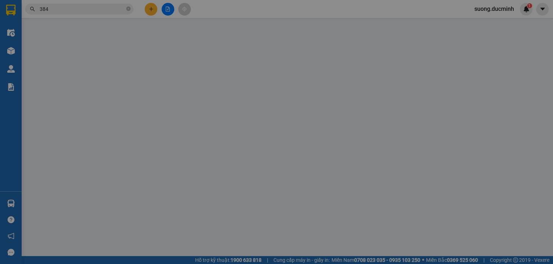
type input "0988282384"
type input "vd2"
type input "120.000"
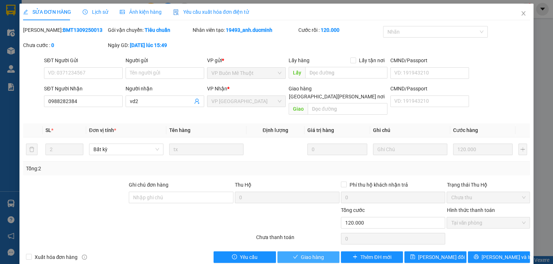
click at [321, 253] on span "Giao hàng" at bounding box center [312, 257] width 23 height 8
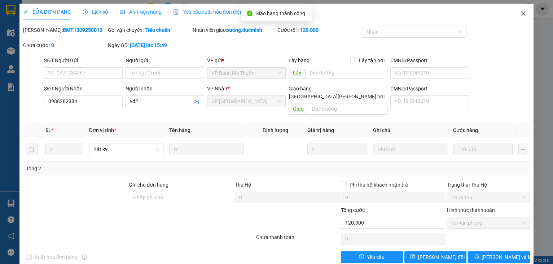
click at [524, 13] on span "Close" at bounding box center [524, 14] width 20 height 20
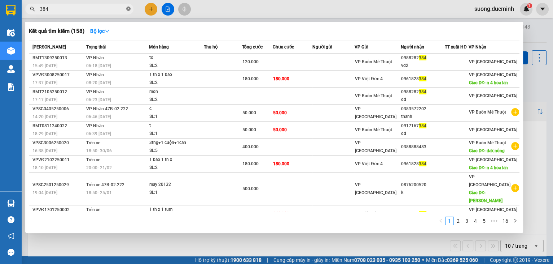
click at [126, 10] on icon "close-circle" at bounding box center [128, 8] width 4 height 4
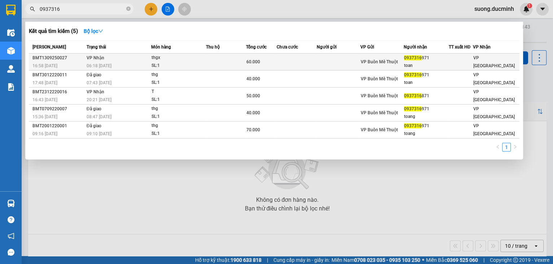
type input "0937316"
click at [157, 63] on div "SL: 1" at bounding box center [179, 66] width 54 height 8
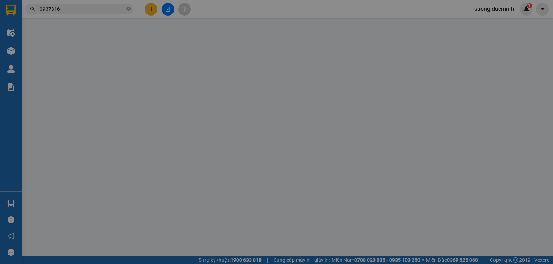
type input "0937316971"
type input "toan"
type input "60.000"
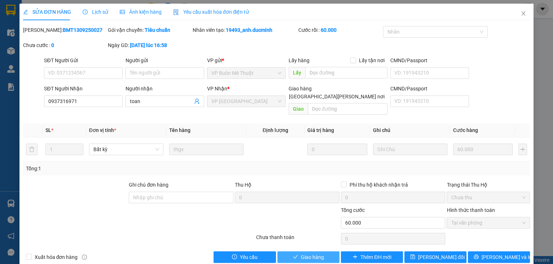
click at [306, 253] on span "Giao hàng" at bounding box center [312, 257] width 23 height 8
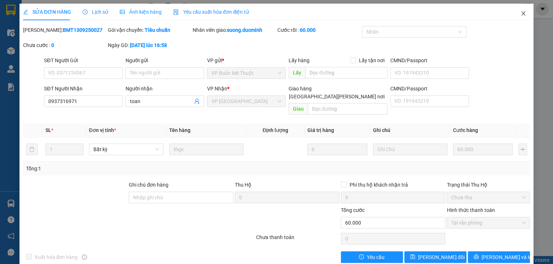
click at [527, 19] on span "Close" at bounding box center [524, 14] width 20 height 20
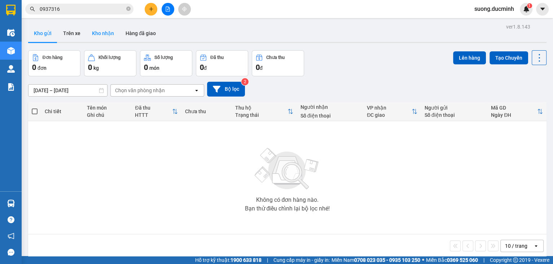
click at [105, 36] on button "Kho nhận" at bounding box center [103, 33] width 34 height 17
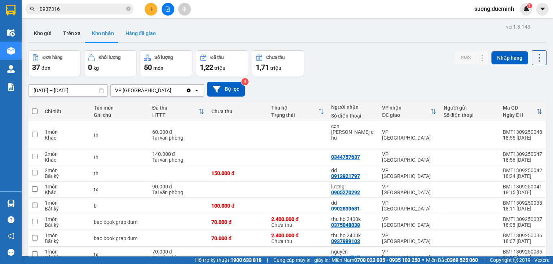
click at [150, 34] on button "Hàng đã giao" at bounding box center [141, 33] width 42 height 17
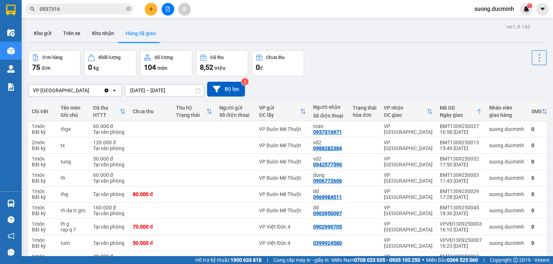
scroll to position [59, 0]
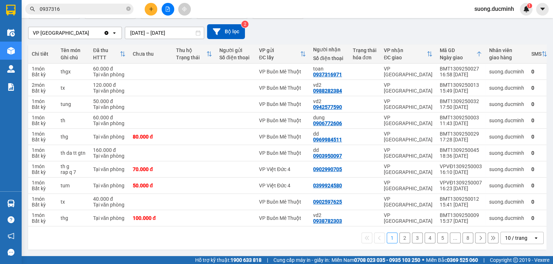
click at [463, 235] on button "8" at bounding box center [468, 237] width 11 height 11
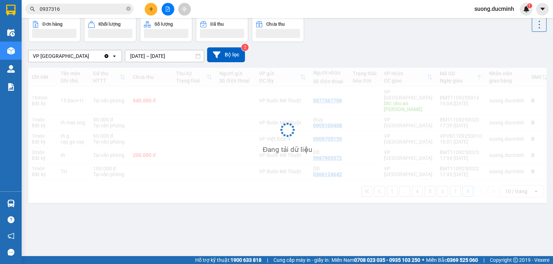
scroll to position [33, 0]
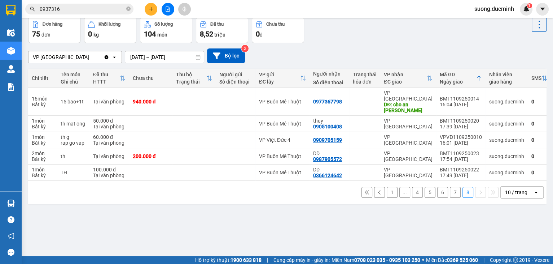
click at [393, 187] on button "1" at bounding box center [392, 192] width 11 height 11
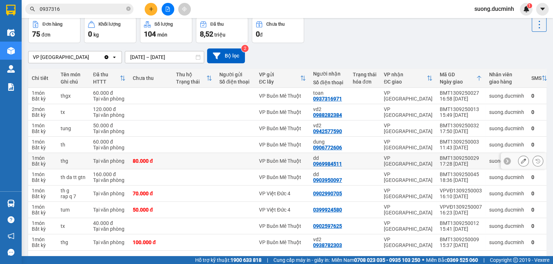
scroll to position [59, 0]
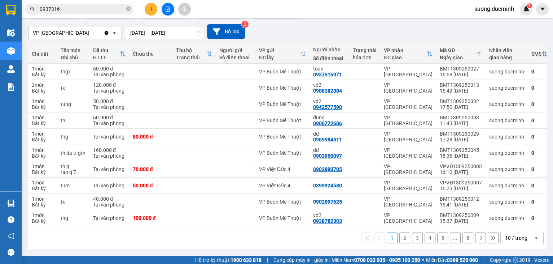
click at [167, 31] on input "[DATE] – [DATE]" at bounding box center [164, 33] width 79 height 12
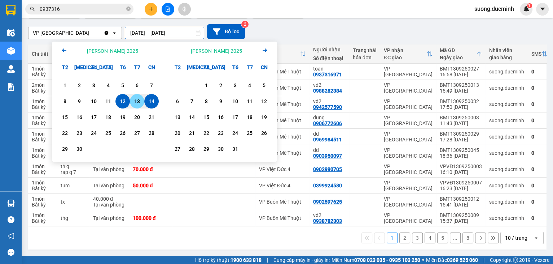
click at [140, 100] on div "13" at bounding box center [137, 101] width 10 height 9
click at [153, 100] on div "14" at bounding box center [152, 101] width 10 height 9
type input "13/09/2025 – 14/09/2025"
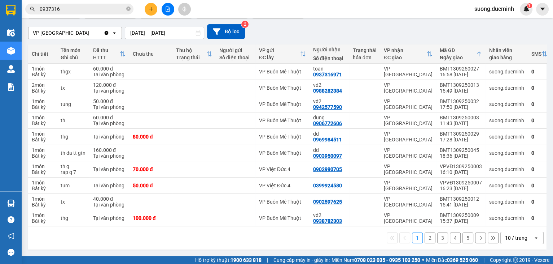
click at [428, 238] on button "2" at bounding box center [430, 237] width 11 height 11
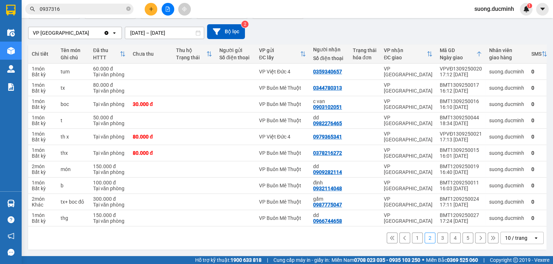
click at [438, 238] on button "3" at bounding box center [443, 237] width 11 height 11
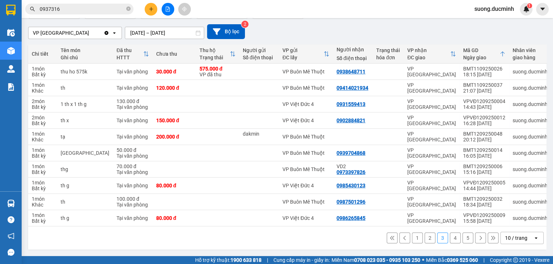
click at [452, 240] on button "4" at bounding box center [455, 237] width 11 height 11
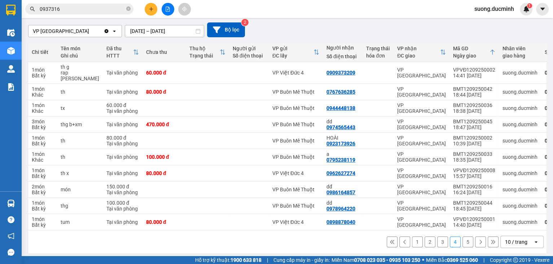
click at [412, 243] on button "1" at bounding box center [417, 241] width 11 height 11
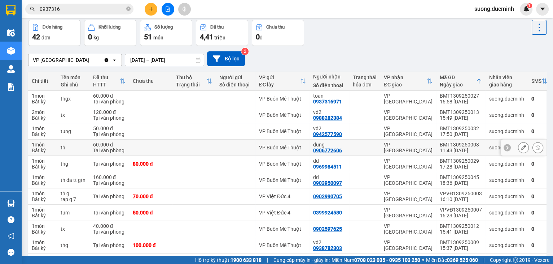
scroll to position [1, 0]
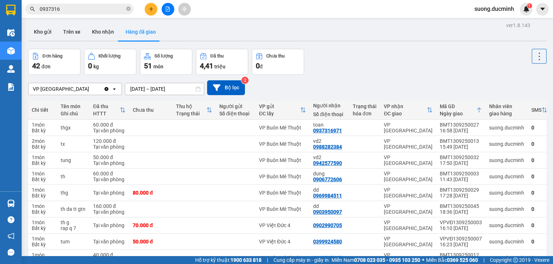
click at [82, 87] on div "VP [GEOGRAPHIC_DATA]" at bounding box center [66, 89] width 75 height 12
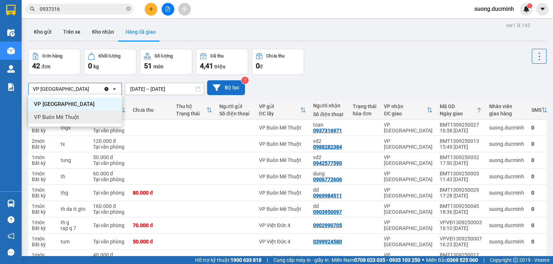
click at [214, 85] on icon at bounding box center [217, 87] width 8 height 6
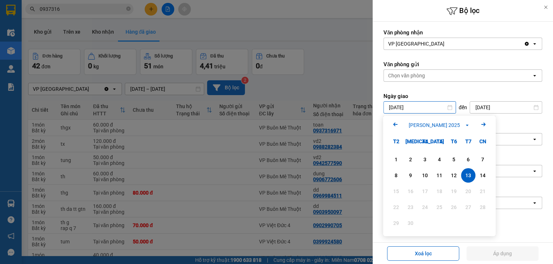
click at [390, 108] on input "13/09/2025" at bounding box center [420, 107] width 72 height 12
click at [482, 175] on div "14" at bounding box center [483, 175] width 10 height 9
type input "14/09/2025"
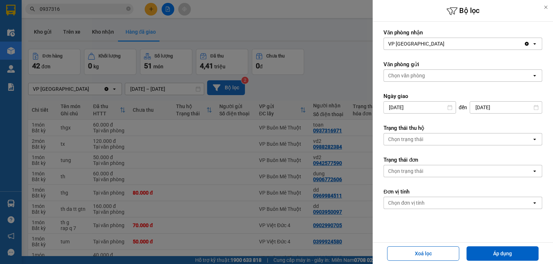
click at [476, 106] on input "14/09/2025" at bounding box center [506, 107] width 72 height 12
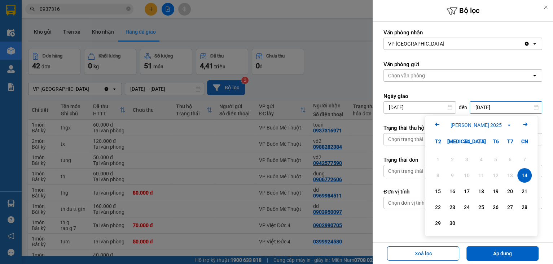
click at [523, 175] on div "14" at bounding box center [525, 175] width 10 height 9
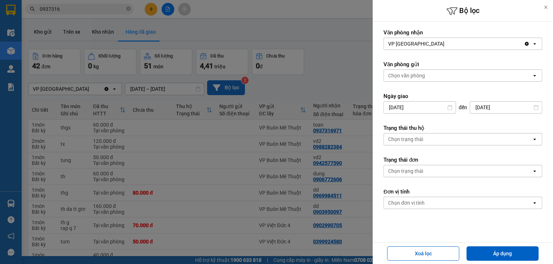
click at [455, 168] on div "Chọn trạng thái" at bounding box center [458, 171] width 148 height 12
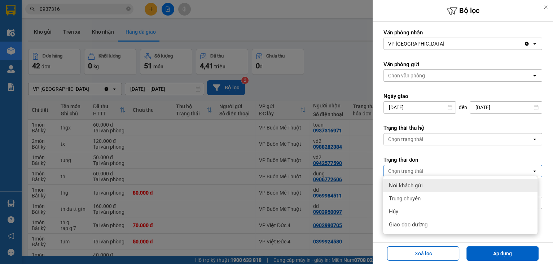
click at [458, 148] on form "Văn phòng nhận VP Sài Gòn Clear value open Văn phòng gửi Chọn văn phòng open Ng…" at bounding box center [463, 151] width 159 height 245
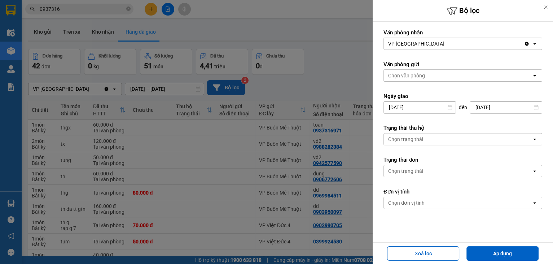
click at [468, 197] on div "Chọn đơn vị tính" at bounding box center [458, 203] width 148 height 12
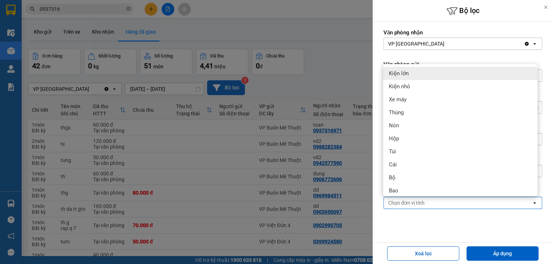
click at [466, 229] on form "Văn phòng nhận VP Sài Gòn Clear value open Văn phòng gửi Chọn văn phòng open Ng…" at bounding box center [463, 151] width 159 height 245
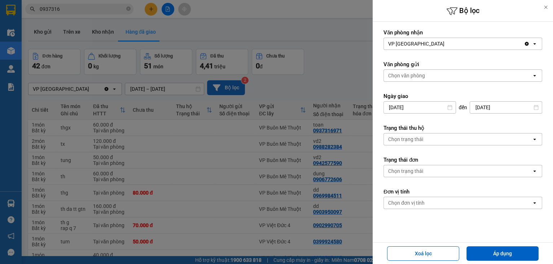
click at [438, 74] on div "Chọn văn phòng" at bounding box center [458, 76] width 148 height 12
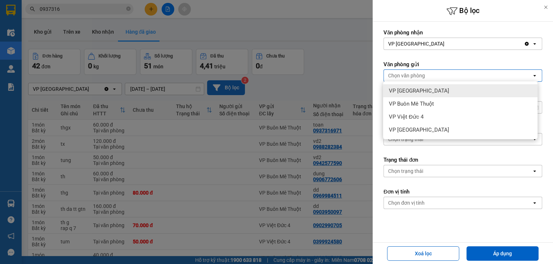
click at [461, 64] on label "Văn phòng gửi" at bounding box center [463, 64] width 159 height 7
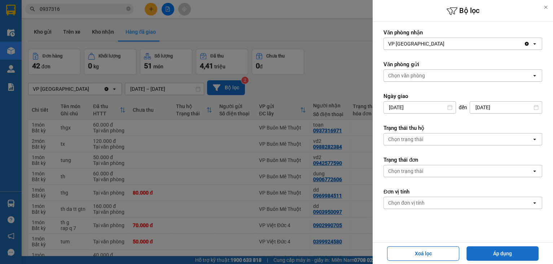
click at [522, 247] on button "Áp dụng" at bounding box center [503, 253] width 72 height 14
type input "14/09/2025 – 14/09/2025"
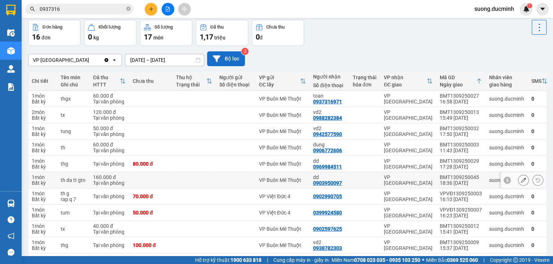
scroll to position [59, 0]
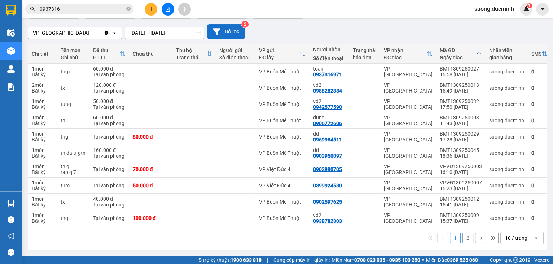
click at [466, 240] on button "2" at bounding box center [468, 237] width 11 height 11
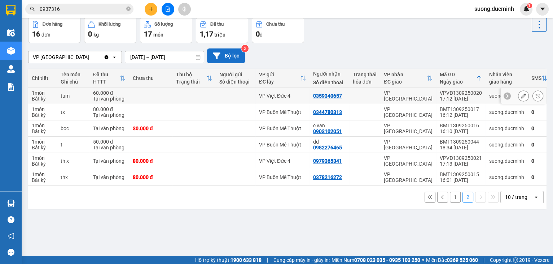
scroll to position [0, 0]
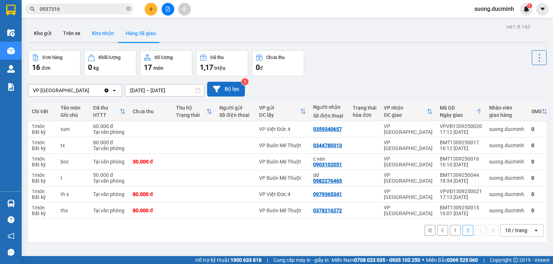
click at [98, 34] on button "Kho nhận" at bounding box center [103, 33] width 34 height 17
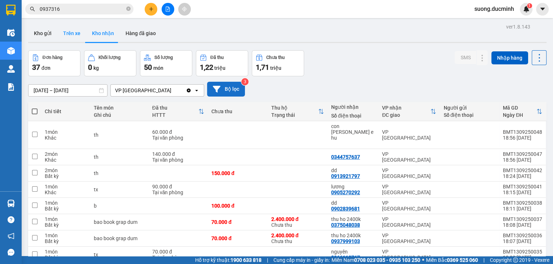
click at [69, 32] on button "Trên xe" at bounding box center [71, 33] width 29 height 17
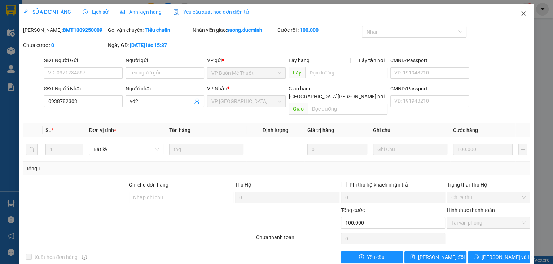
click at [515, 15] on span "Close" at bounding box center [524, 14] width 20 height 20
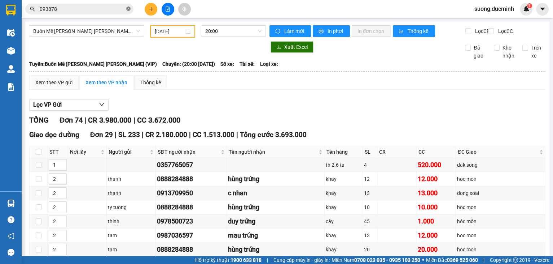
click at [130, 8] on icon "close-circle" at bounding box center [128, 8] width 4 height 4
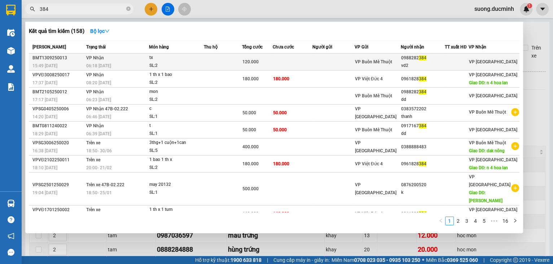
type input "384"
click at [161, 64] on div "SL: 2" at bounding box center [176, 66] width 54 height 8
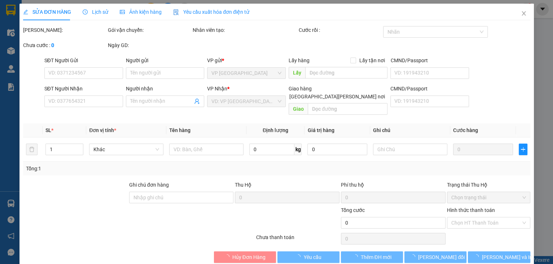
type input "0988282384"
type input "vd2"
type input "120.000"
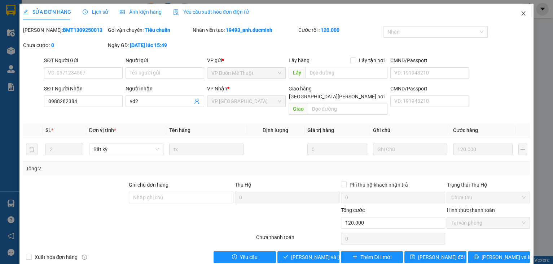
click at [523, 16] on span "Close" at bounding box center [524, 14] width 20 height 20
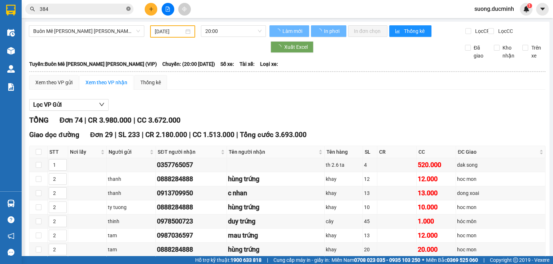
click at [129, 8] on icon "close-circle" at bounding box center [128, 8] width 4 height 4
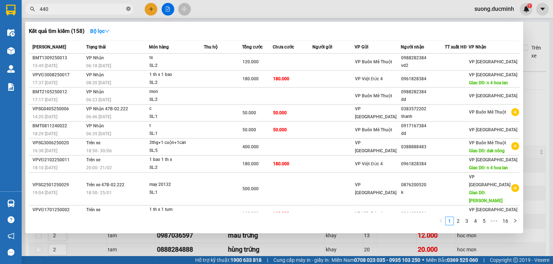
type input "4400"
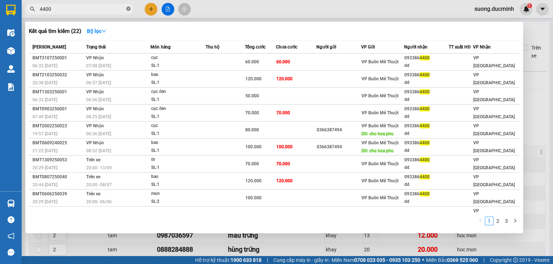
click at [129, 7] on icon "close-circle" at bounding box center [128, 8] width 4 height 4
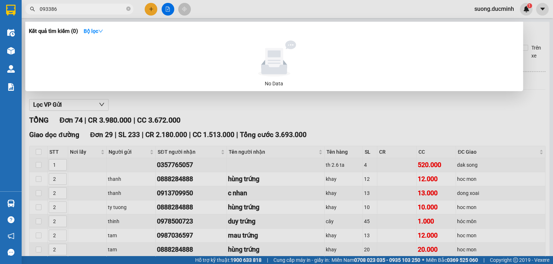
type input "0933864"
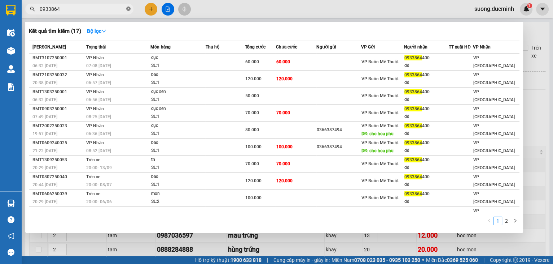
click at [128, 8] on icon "close-circle" at bounding box center [128, 8] width 4 height 4
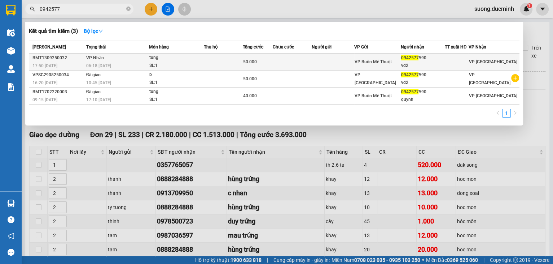
type input "0942577"
click at [214, 57] on td at bounding box center [223, 61] width 39 height 17
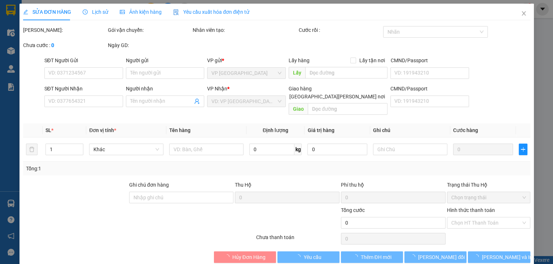
type input "0942577590"
type input "vd2"
type input "50.000"
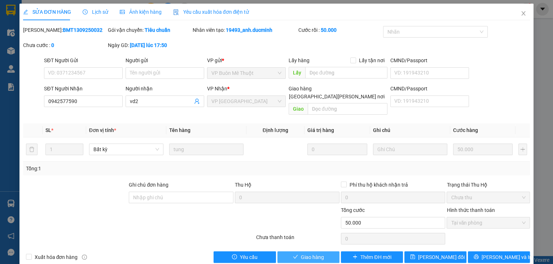
click at [306, 253] on span "Giao hàng" at bounding box center [312, 257] width 23 height 8
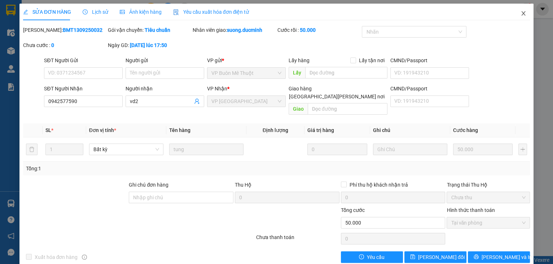
click at [514, 14] on span "Close" at bounding box center [524, 14] width 20 height 20
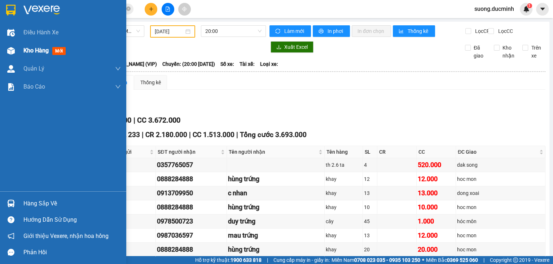
click at [25, 52] on span "Kho hàng" at bounding box center [35, 50] width 25 height 7
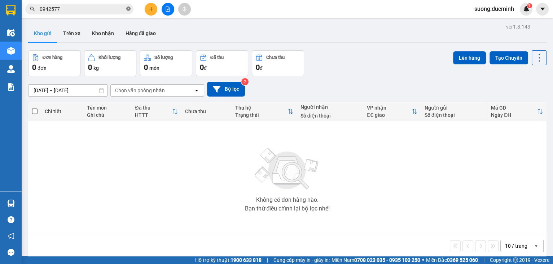
click at [128, 10] on icon "close-circle" at bounding box center [128, 8] width 4 height 4
click at [135, 30] on button "Hàng đã giao" at bounding box center [141, 33] width 42 height 17
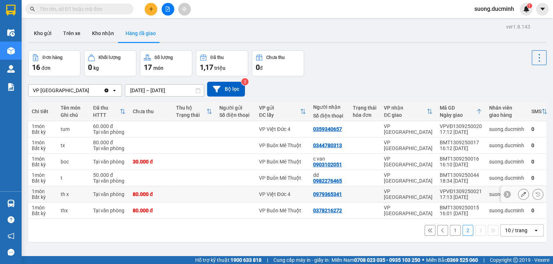
scroll to position [33, 0]
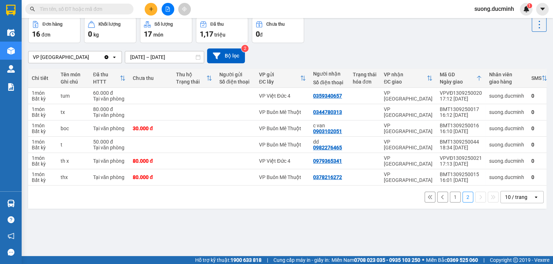
click at [450, 197] on button "1" at bounding box center [455, 196] width 11 height 11
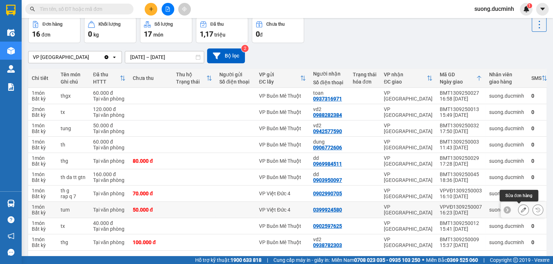
scroll to position [59, 0]
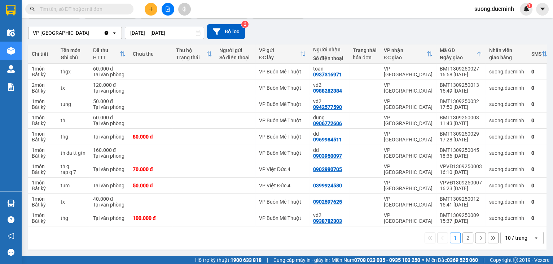
click at [519, 238] on div "10 / trang" at bounding box center [516, 237] width 22 height 7
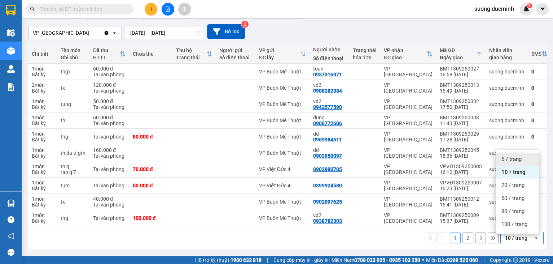
click at [504, 158] on span "5 / trang" at bounding box center [512, 158] width 20 height 7
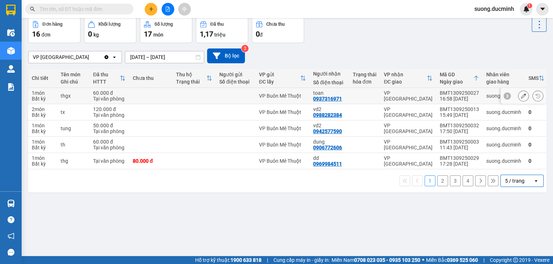
scroll to position [0, 0]
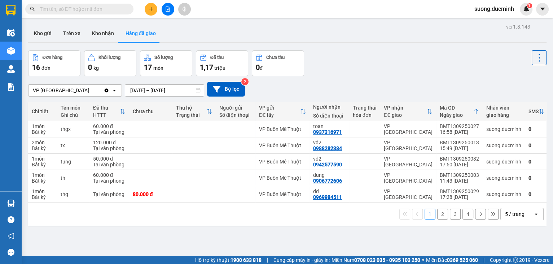
click at [218, 61] on button "Đã thu 1,17 triệu" at bounding box center [222, 63] width 52 height 26
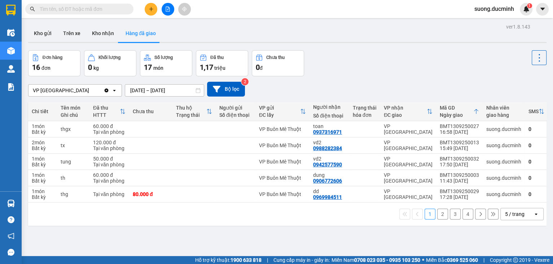
click at [218, 61] on button "Đã thu 1,17 triệu" at bounding box center [222, 63] width 52 height 26
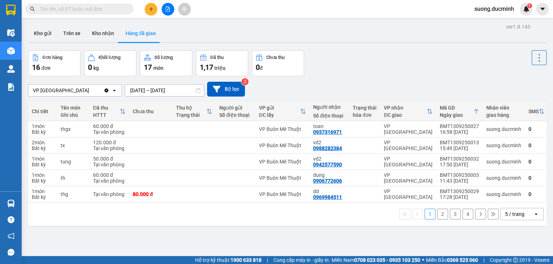
click at [218, 61] on button "Đã thu 1,17 triệu" at bounding box center [222, 63] width 52 height 26
click at [102, 29] on button "Kho nhận" at bounding box center [103, 33] width 34 height 17
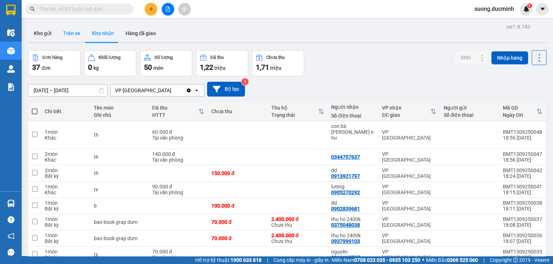
click at [78, 34] on button "Trên xe" at bounding box center [71, 33] width 29 height 17
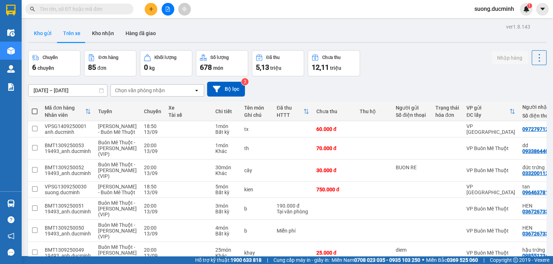
click at [41, 35] on button "Kho gửi" at bounding box center [42, 33] width 29 height 17
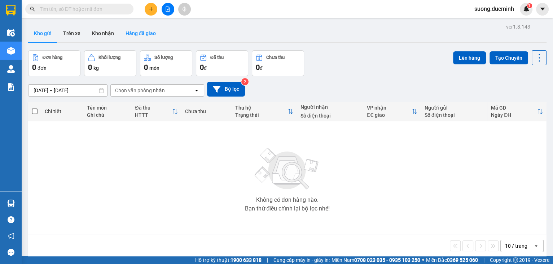
click at [148, 35] on button "Hàng đã giao" at bounding box center [141, 33] width 42 height 17
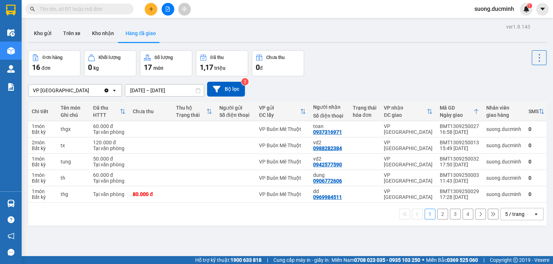
click at [442, 216] on button "2" at bounding box center [443, 213] width 11 height 11
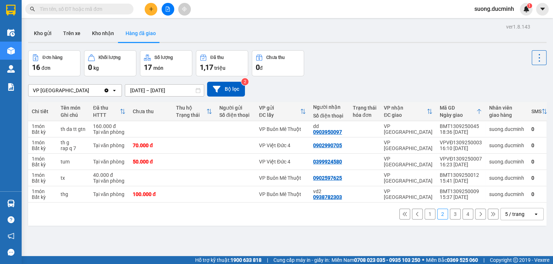
click at [425, 214] on button "1" at bounding box center [430, 213] width 11 height 11
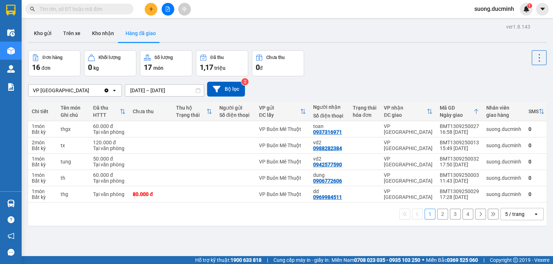
click at [440, 217] on button "2" at bounding box center [443, 213] width 11 height 11
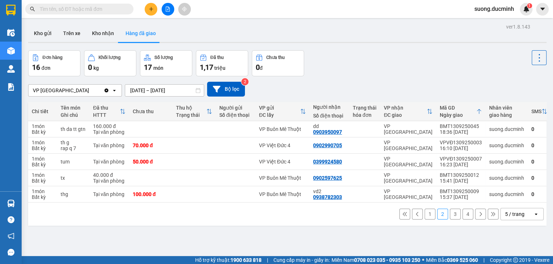
click at [429, 214] on button "1" at bounding box center [430, 213] width 11 height 11
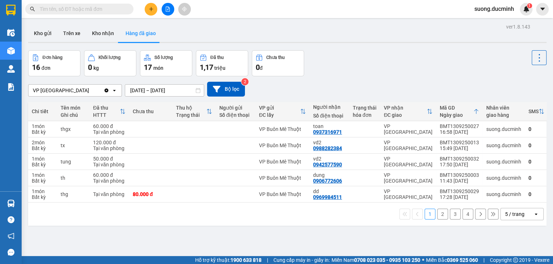
click at [438, 216] on button "2" at bounding box center [443, 213] width 11 height 11
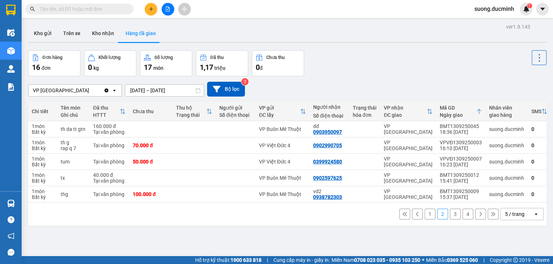
click at [454, 216] on button "3" at bounding box center [455, 213] width 11 height 11
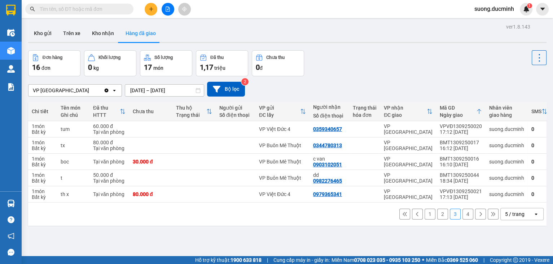
click at [464, 215] on button "4" at bounding box center [468, 213] width 11 height 11
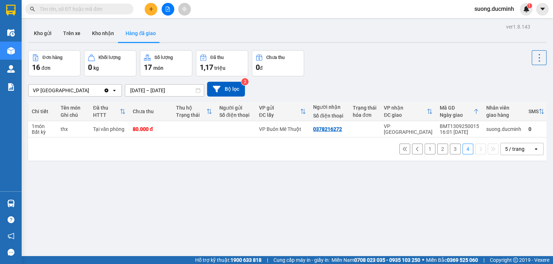
click at [451, 149] on button "3" at bounding box center [455, 148] width 11 height 11
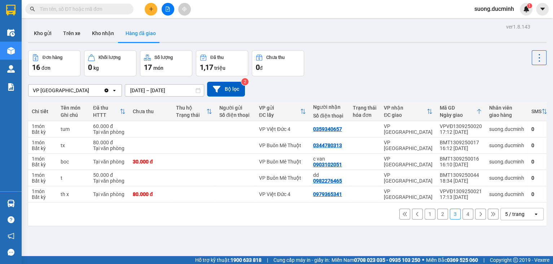
click at [428, 213] on button "1" at bounding box center [430, 213] width 11 height 11
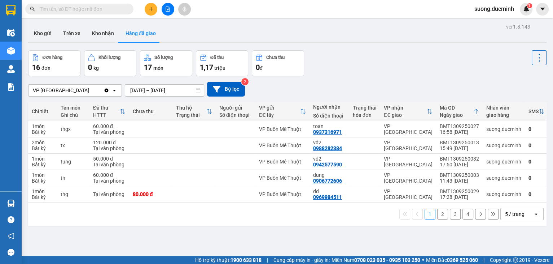
click at [439, 215] on button "2" at bounding box center [443, 213] width 11 height 11
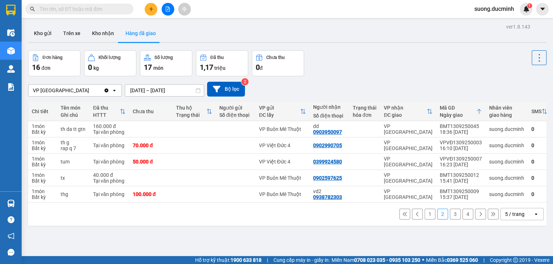
click at [427, 215] on button "1" at bounding box center [430, 213] width 11 height 11
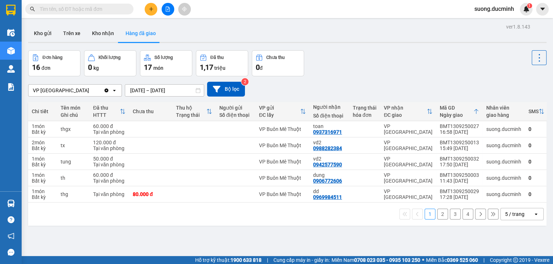
click at [443, 219] on button "2" at bounding box center [443, 213] width 11 height 11
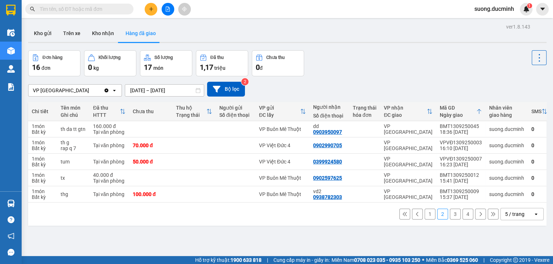
click at [113, 6] on input "text" at bounding box center [82, 9] width 85 height 8
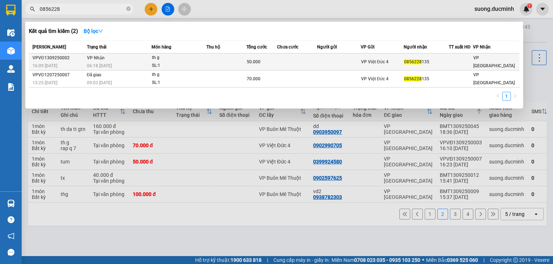
type input "0856228"
click at [167, 64] on div "SL: 1" at bounding box center [179, 66] width 54 height 8
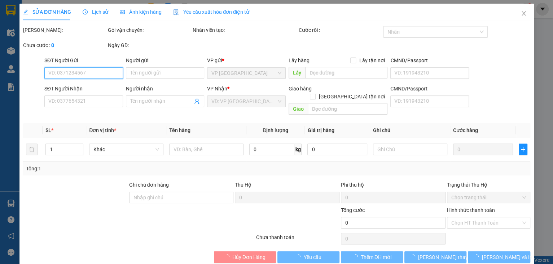
type input "0856228135"
type input "50.000"
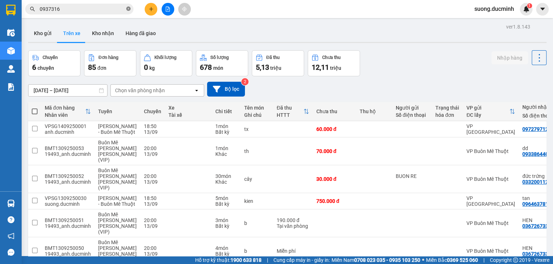
click at [127, 9] on icon "close-circle" at bounding box center [128, 8] width 4 height 4
click at [88, 11] on input "text" at bounding box center [82, 9] width 85 height 8
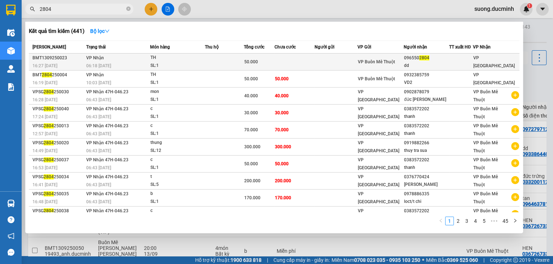
type input "2804"
click at [174, 57] on div "TH" at bounding box center [178, 58] width 54 height 8
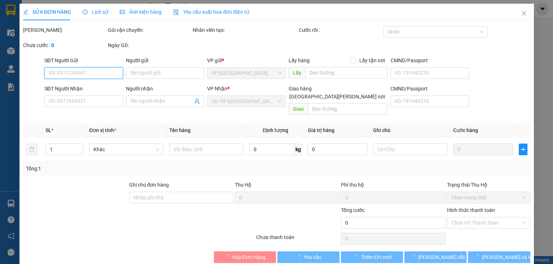
type input "0965502804"
type input "dd"
type input "50.000"
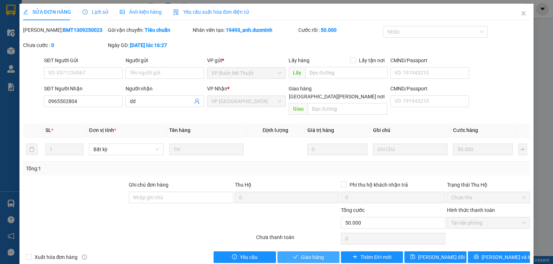
click at [290, 251] on button "Giao hàng" at bounding box center [309, 257] width 62 height 12
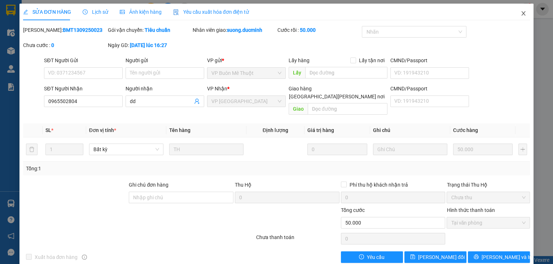
click at [519, 19] on span "Close" at bounding box center [524, 14] width 20 height 20
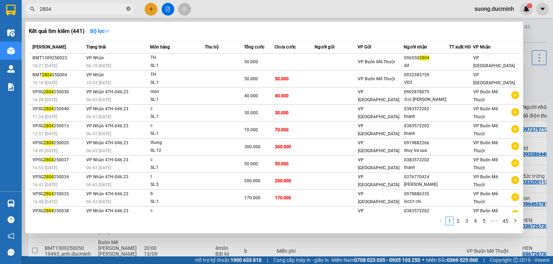
click at [129, 8] on icon "close-circle" at bounding box center [128, 8] width 4 height 4
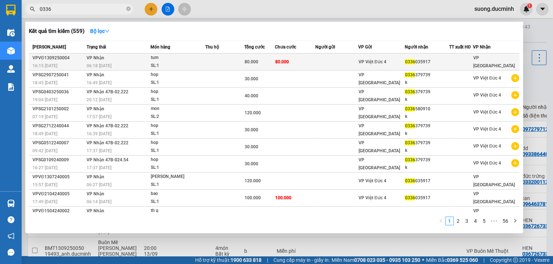
type input "0336"
click at [119, 58] on td "[PERSON_NAME] 06:18 [DATE]" at bounding box center [118, 61] width 66 height 17
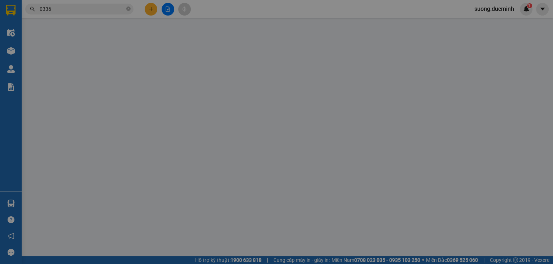
type input "0336035917"
type input "80.000"
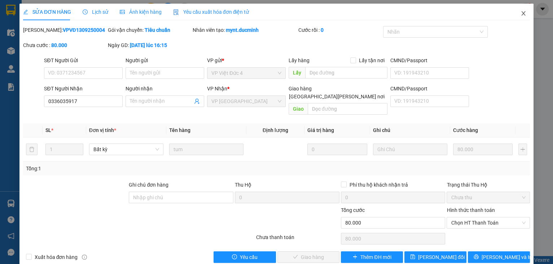
drag, startPoint x: 520, startPoint y: 17, endPoint x: 214, endPoint y: 4, distance: 305.7
click at [520, 17] on span "Close" at bounding box center [524, 14] width 20 height 20
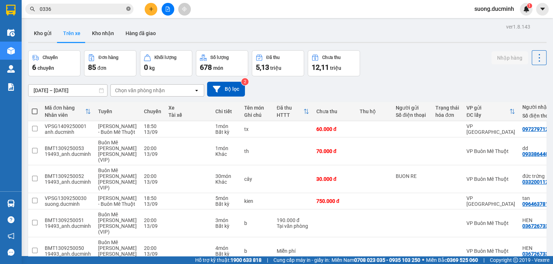
click at [129, 8] on icon "close-circle" at bounding box center [128, 8] width 4 height 4
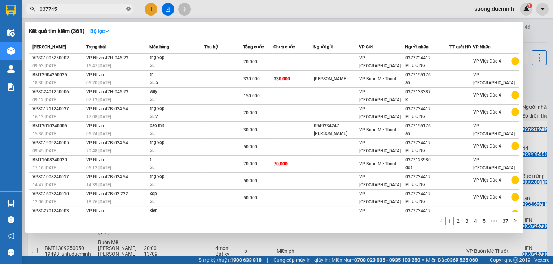
type input "0377457"
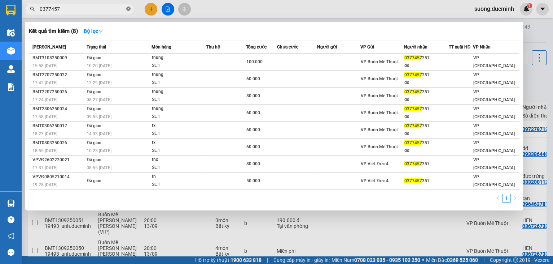
click at [129, 8] on icon "close-circle" at bounding box center [128, 8] width 4 height 4
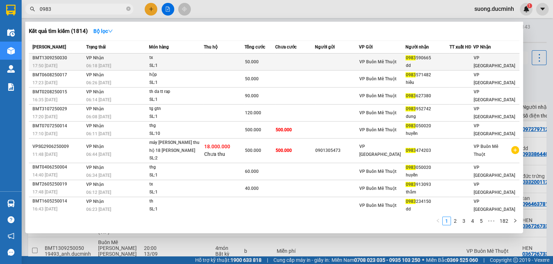
type input "0983"
click at [133, 63] on div "06:18 [DATE]" at bounding box center [117, 66] width 62 height 8
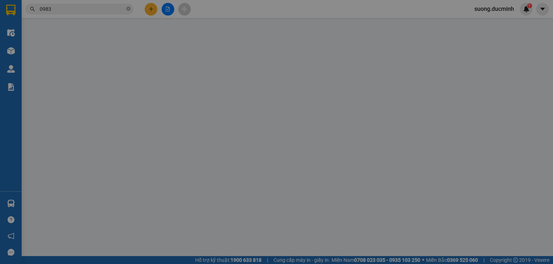
type input "0983590665"
type input "dd"
type input "50.000"
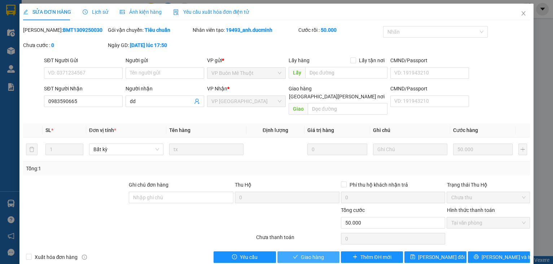
click at [329, 251] on button "Giao hàng" at bounding box center [309, 257] width 62 height 12
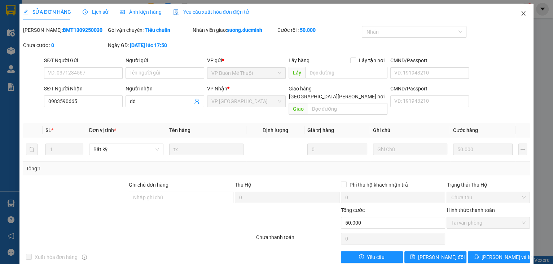
click at [524, 11] on span "Close" at bounding box center [524, 14] width 20 height 20
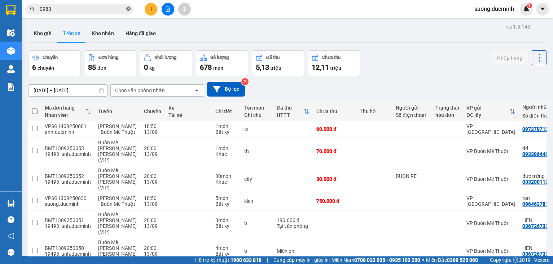
click at [129, 9] on icon "close-circle" at bounding box center [128, 8] width 4 height 4
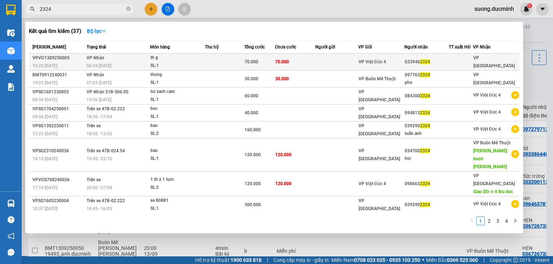
type input "2324"
click at [169, 63] on div "SL: 1" at bounding box center [178, 66] width 54 height 8
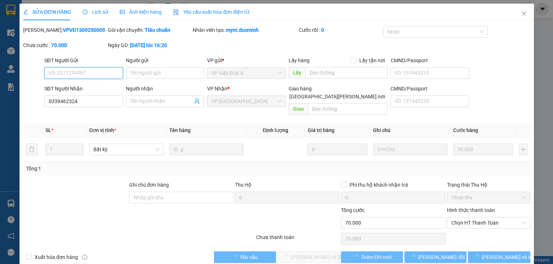
type input "0339462324"
type input "70.000"
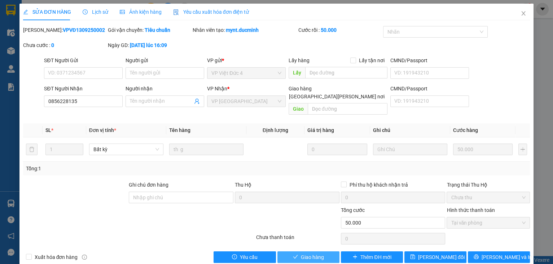
click at [307, 253] on span "Giao hàng" at bounding box center [312, 257] width 23 height 8
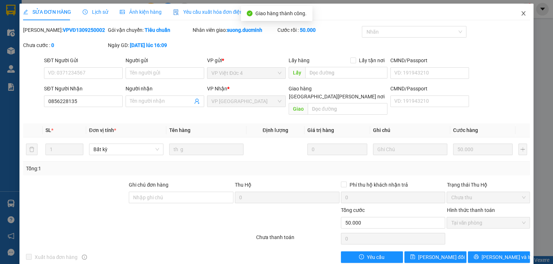
click at [521, 16] on icon "close" at bounding box center [524, 13] width 6 height 6
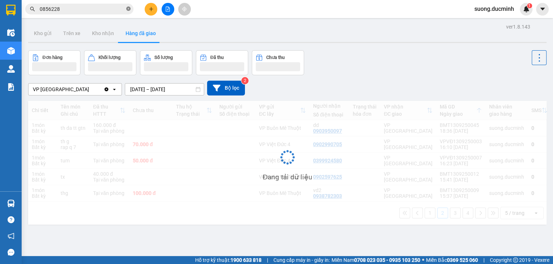
click at [129, 7] on icon "close-circle" at bounding box center [128, 8] width 4 height 4
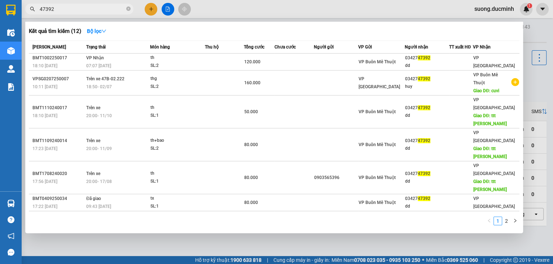
drag, startPoint x: 45, startPoint y: 9, endPoint x: 37, endPoint y: 8, distance: 8.4
click at [37, 8] on span "47392" at bounding box center [79, 9] width 108 height 11
type input "392"
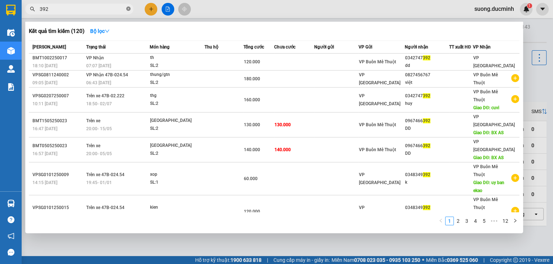
click at [128, 8] on icon "close-circle" at bounding box center [128, 8] width 4 height 4
type input "392"
click at [127, 8] on icon "close-circle" at bounding box center [128, 8] width 4 height 4
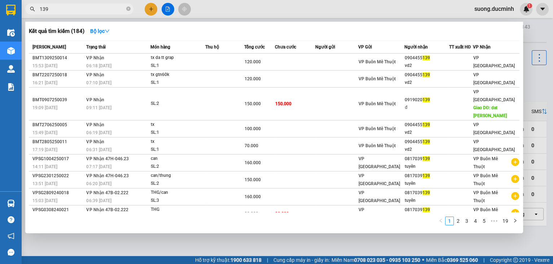
type input "139"
click at [154, 10] on div at bounding box center [276, 132] width 553 height 264
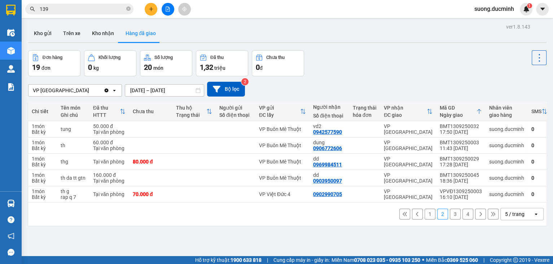
click at [154, 10] on button at bounding box center [151, 9] width 13 height 13
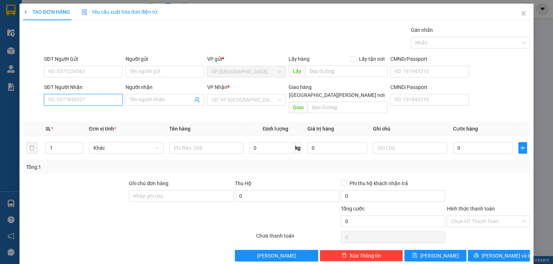
click at [79, 94] on input "SĐT Người Nhận" at bounding box center [83, 100] width 79 height 12
type input "0896344857"
click at [235, 100] on input "search" at bounding box center [244, 99] width 65 height 11
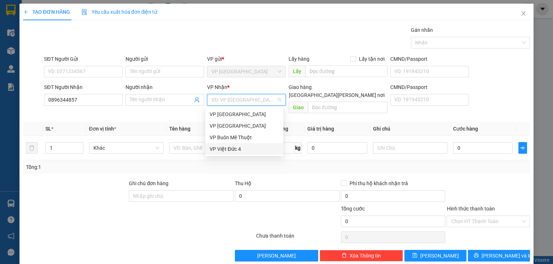
click at [257, 150] on div "VP Việt Đức 4" at bounding box center [244, 149] width 69 height 8
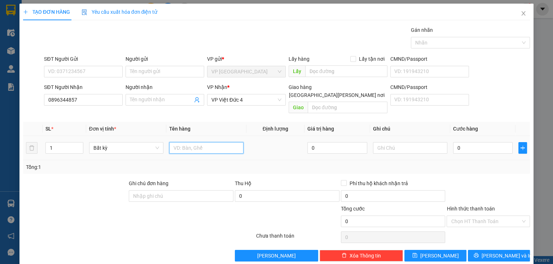
click at [185, 142] on input "text" at bounding box center [206, 148] width 74 height 12
type input "bao"
click at [485, 142] on input "0" at bounding box center [483, 148] width 60 height 12
type input "5"
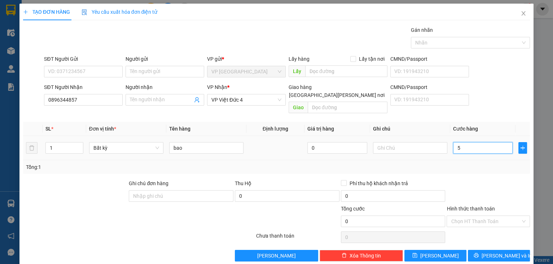
type input "5"
type input "50"
type input "50.000"
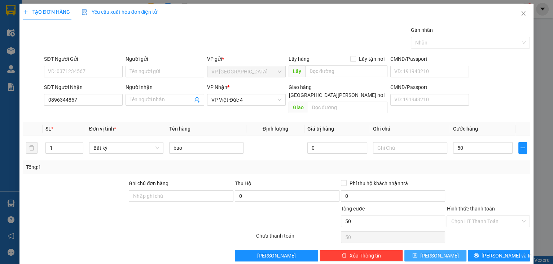
type input "50.000"
click at [450, 251] on button "[PERSON_NAME]" at bounding box center [436, 255] width 62 height 12
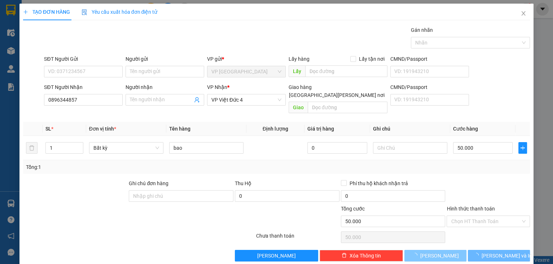
type input "0"
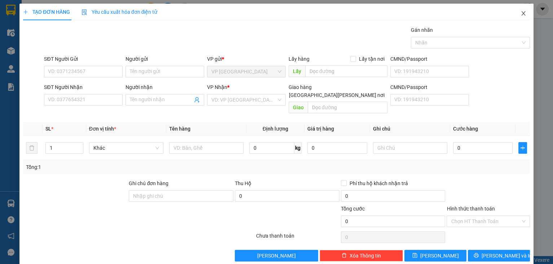
click at [524, 14] on span "Close" at bounding box center [524, 14] width 20 height 20
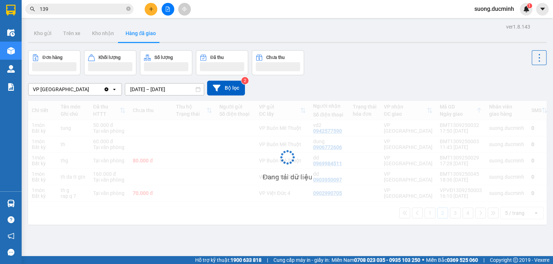
click at [103, 10] on input "139" at bounding box center [82, 9] width 85 height 8
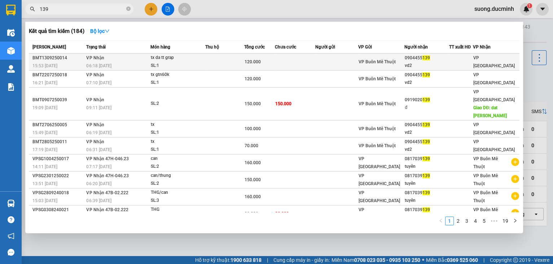
click at [386, 61] on span "VP Buôn Mê Thuột" at bounding box center [377, 61] width 37 height 5
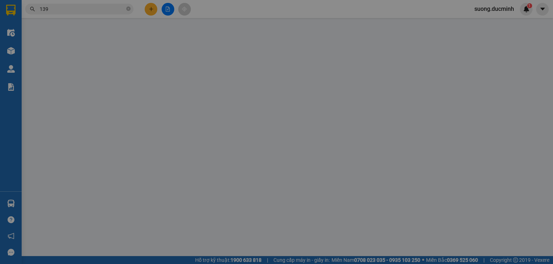
type input "0904455139"
type input "vd2"
type input "120.000"
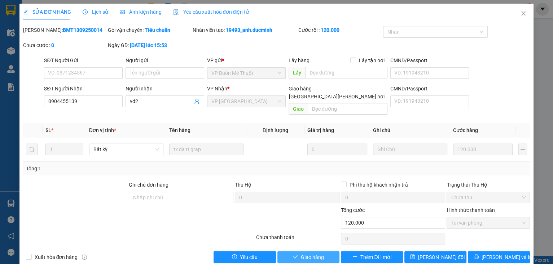
click at [308, 253] on span "Giao hàng" at bounding box center [312, 257] width 23 height 8
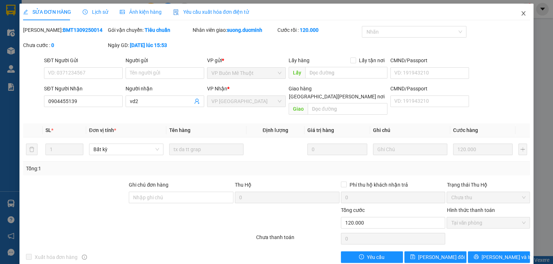
drag, startPoint x: 527, startPoint y: 14, endPoint x: 407, endPoint y: 0, distance: 121.4
click at [527, 14] on span "Close" at bounding box center [524, 14] width 20 height 20
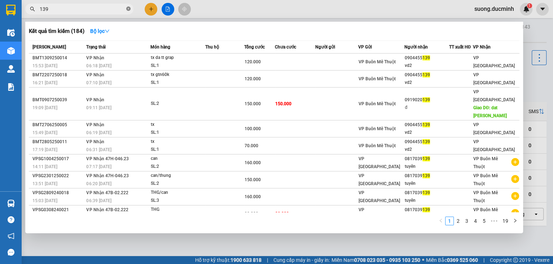
click at [126, 9] on icon "close-circle" at bounding box center [128, 8] width 4 height 4
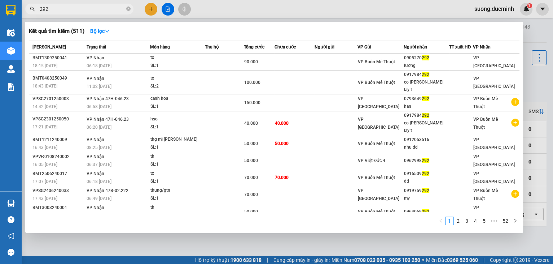
type input "292"
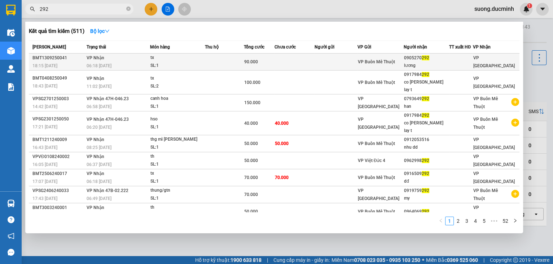
click at [172, 55] on div "tx" at bounding box center [178, 58] width 54 height 8
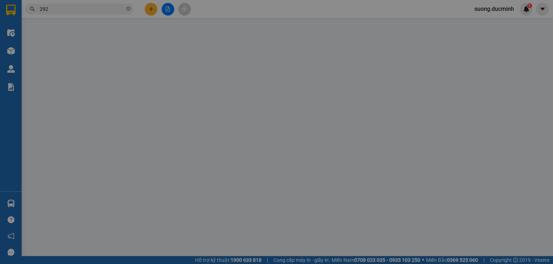
type input "0905270292"
type input "lương"
type input "90.000"
type input "0"
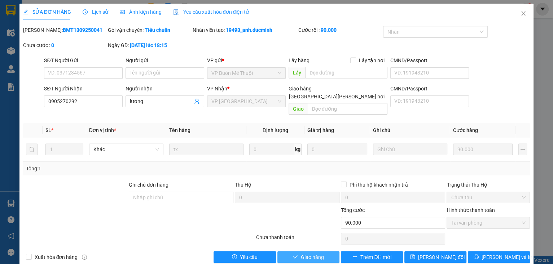
click at [304, 253] on span "Giao hàng" at bounding box center [312, 257] width 23 height 8
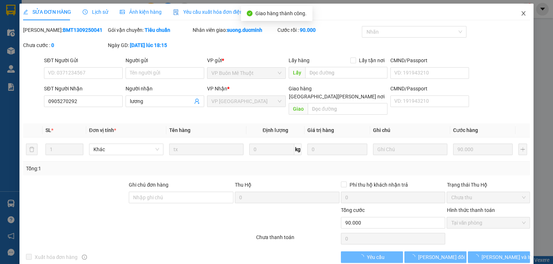
click at [521, 11] on icon "close" at bounding box center [524, 13] width 6 height 6
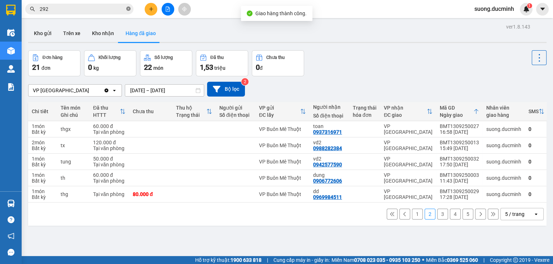
click at [128, 9] on icon "close-circle" at bounding box center [128, 8] width 4 height 4
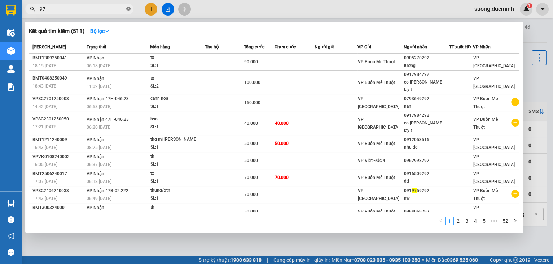
type input "971"
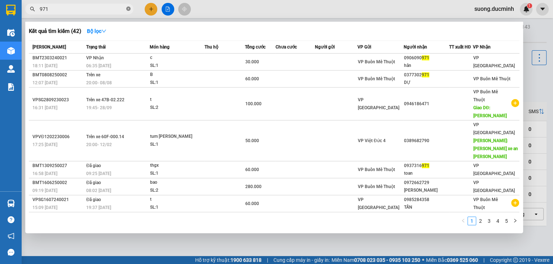
click at [129, 9] on icon "close-circle" at bounding box center [128, 8] width 4 height 4
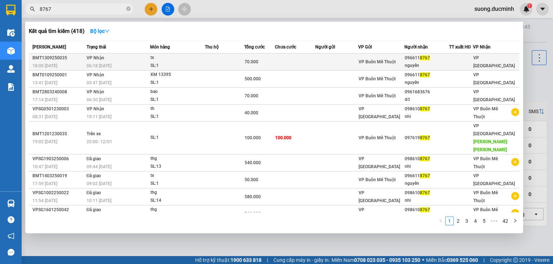
type input "8767"
click at [201, 60] on div "tx" at bounding box center [178, 58] width 54 height 8
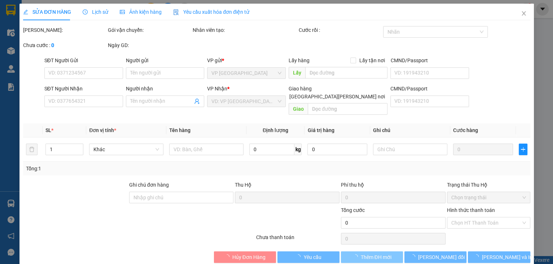
type input "0966118767"
type input "nguyên"
type input "70.000"
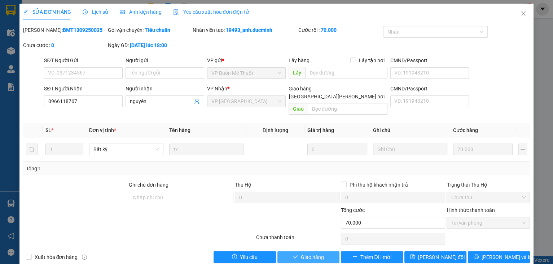
click at [309, 253] on span "Giao hàng" at bounding box center [312, 257] width 23 height 8
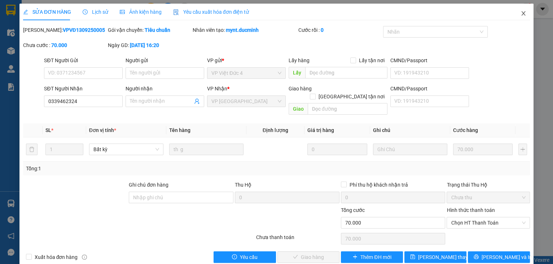
click at [515, 10] on span "Close" at bounding box center [524, 14] width 20 height 20
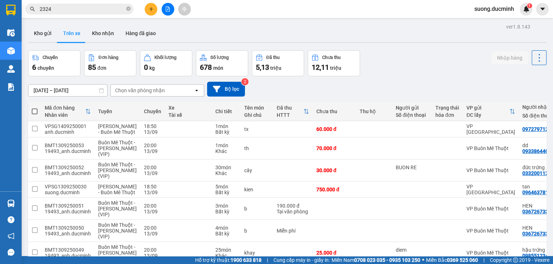
click at [30, 49] on div "ver 1.8.143 Kho gửi Trên xe Kho nhận Hàng đã giao Chuyến 6 chuyến Đơn hàng 85 đ…" at bounding box center [287, 186] width 525 height 328
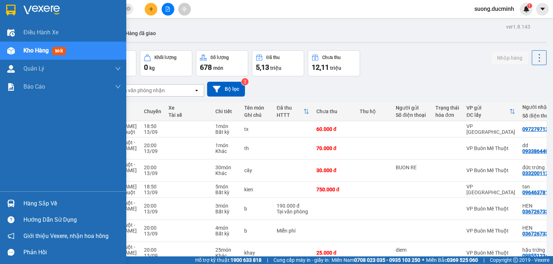
click at [13, 59] on div "Kho hàng mới" at bounding box center [63, 51] width 126 height 18
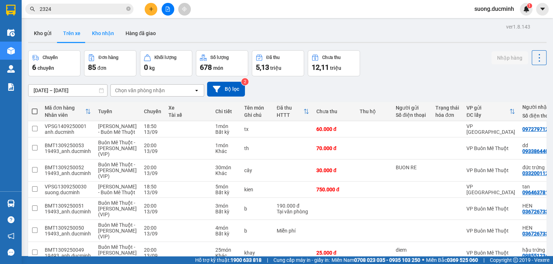
click at [95, 31] on button "Kho nhận" at bounding box center [103, 33] width 34 height 17
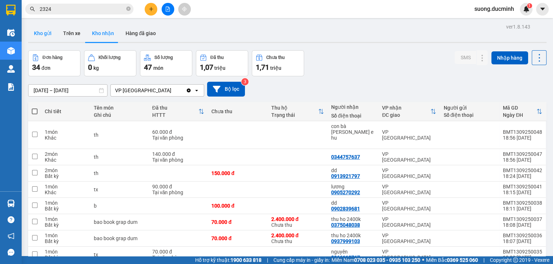
click at [51, 39] on button "Kho gửi" at bounding box center [42, 33] width 29 height 17
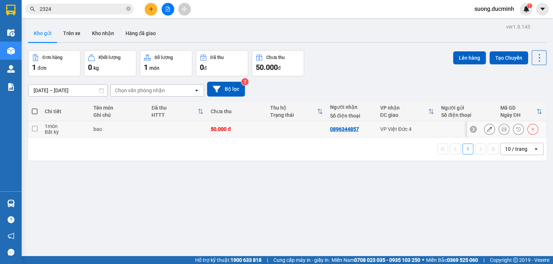
click at [485, 127] on button at bounding box center [490, 129] width 10 height 13
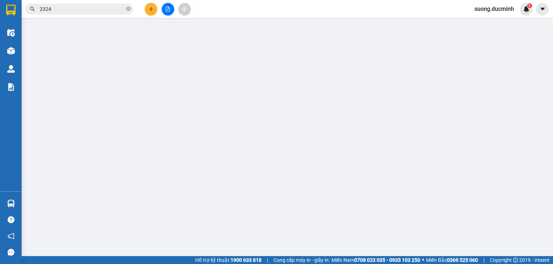
type input "0896344857"
type input "50.000"
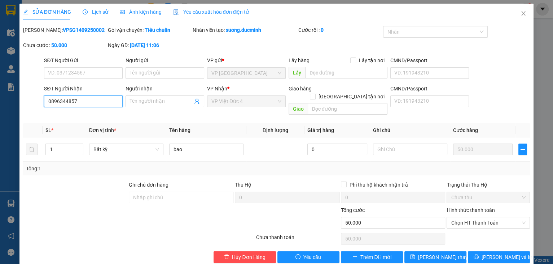
click at [105, 103] on input "0896344857" at bounding box center [83, 101] width 79 height 12
click at [251, 253] on button "Hủy Đơn Hàng" at bounding box center [245, 257] width 62 height 12
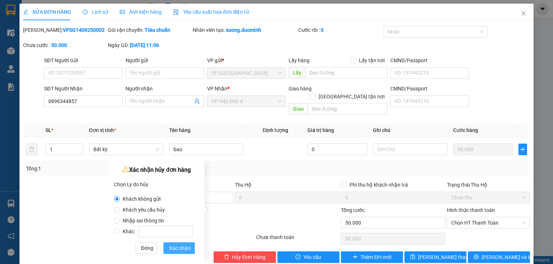
click at [183, 247] on span "Xác nhận" at bounding box center [180, 248] width 22 height 8
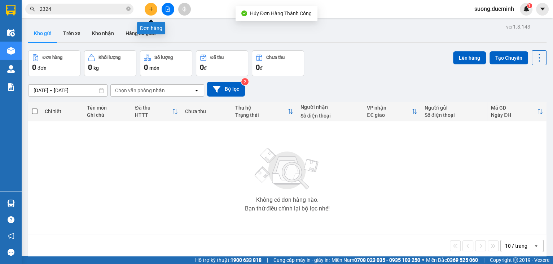
click at [152, 6] on button at bounding box center [151, 9] width 13 height 13
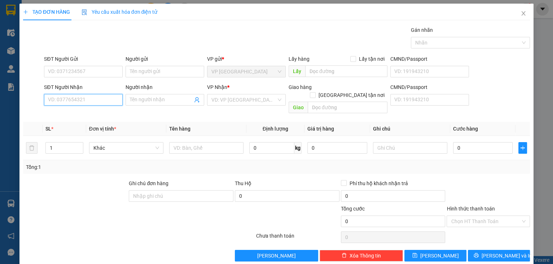
click at [68, 95] on input "SĐT Người Nhận" at bounding box center [83, 100] width 79 height 12
paste input "0896344857"
type input "0896344857"
drag, startPoint x: 66, startPoint y: 95, endPoint x: 93, endPoint y: 165, distance: 74.8
click at [93, 165] on div "Tổng: 1" at bounding box center [277, 167] width 508 height 14
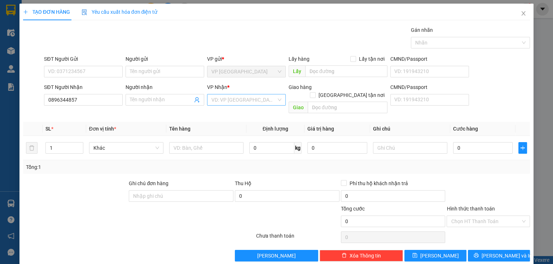
click at [261, 101] on input "search" at bounding box center [244, 99] width 65 height 11
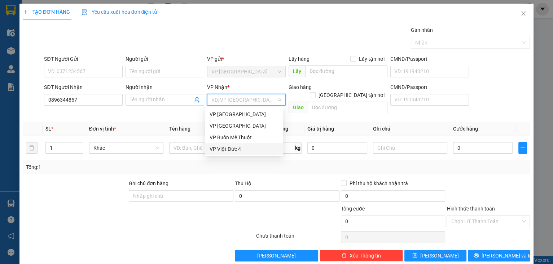
click at [249, 145] on div "VP Việt Đức 4" at bounding box center [244, 149] width 69 height 8
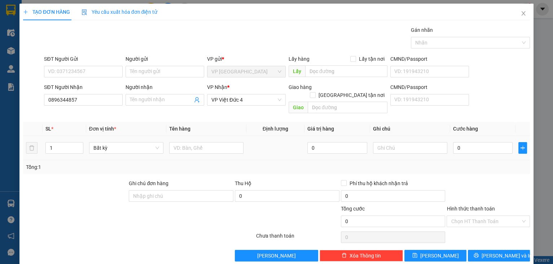
click at [211, 148] on td at bounding box center [206, 148] width 80 height 24
click at [213, 142] on input "text" at bounding box center [206, 148] width 74 height 12
type input "b"
click at [470, 142] on input "0" at bounding box center [483, 148] width 60 height 12
type input "6"
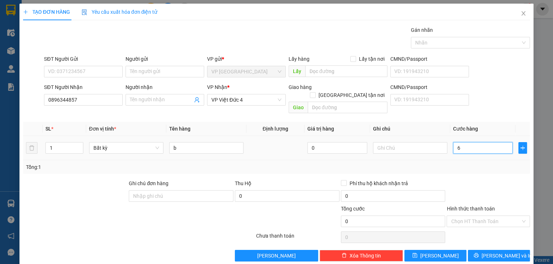
type input "6"
type input "60"
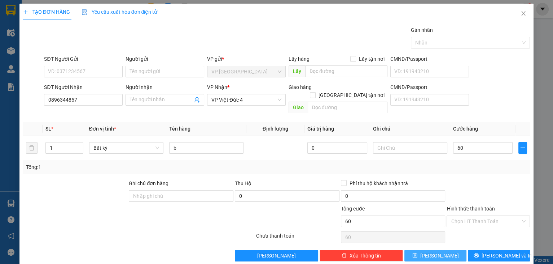
type input "60.000"
click at [418, 252] on icon "save" at bounding box center [415, 254] width 5 height 5
type input "0"
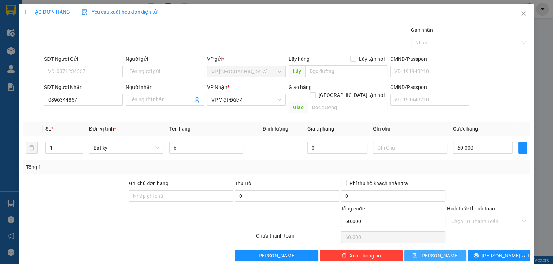
type input "0"
click at [514, 13] on span "Close" at bounding box center [524, 14] width 20 height 20
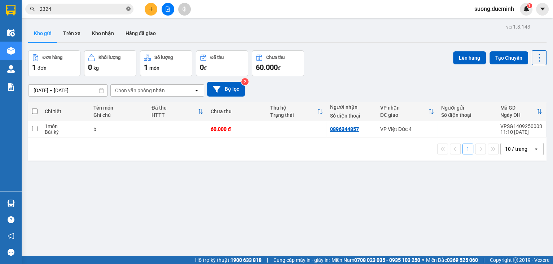
click at [130, 9] on icon "close-circle" at bounding box center [128, 8] width 4 height 4
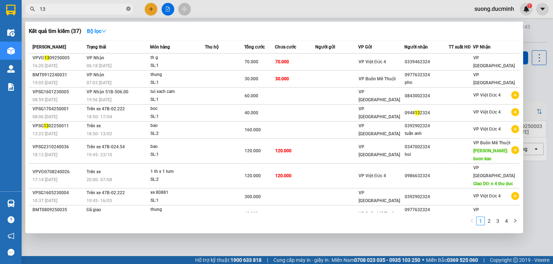
type input "139"
